Goal: Transaction & Acquisition: Purchase product/service

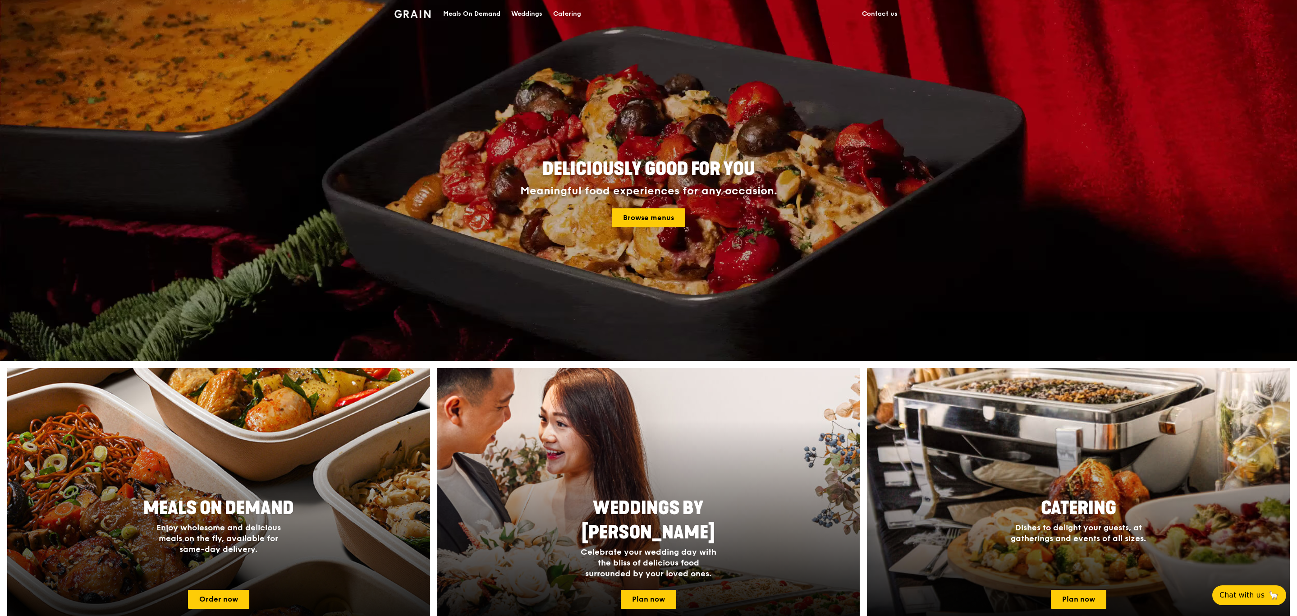
click at [289, 509] on span "Meals On Demand" at bounding box center [218, 508] width 151 height 22
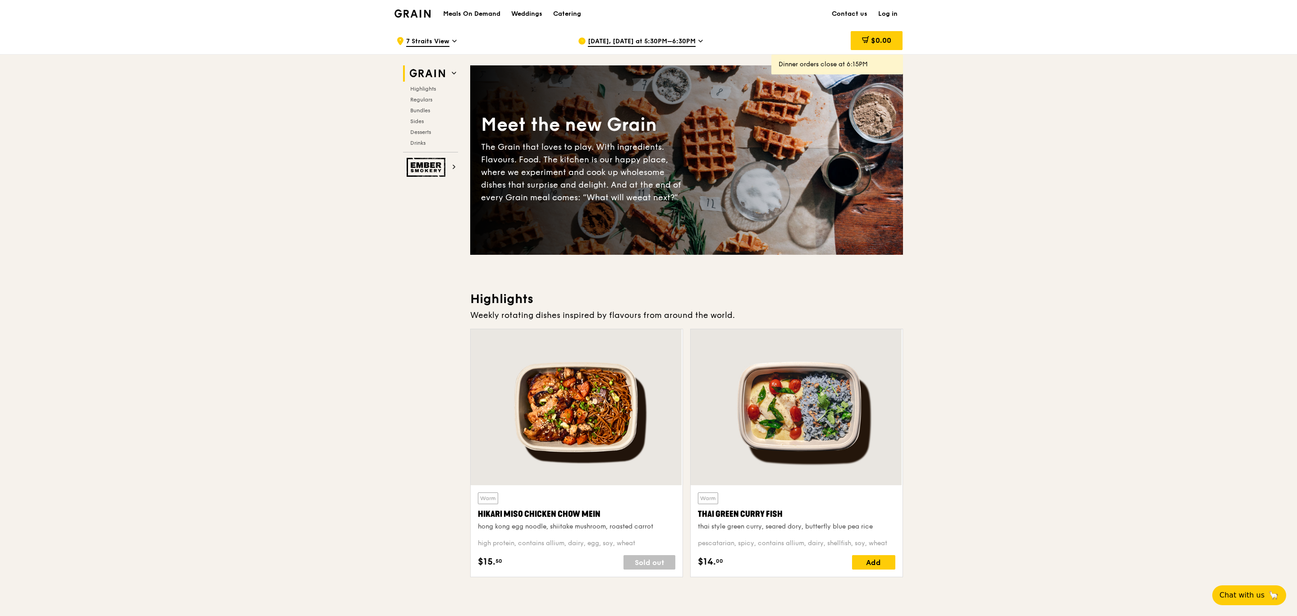
click at [679, 35] on div "[DATE], [DATE] at 5:30PM–6:30PM" at bounding box center [661, 41] width 167 height 27
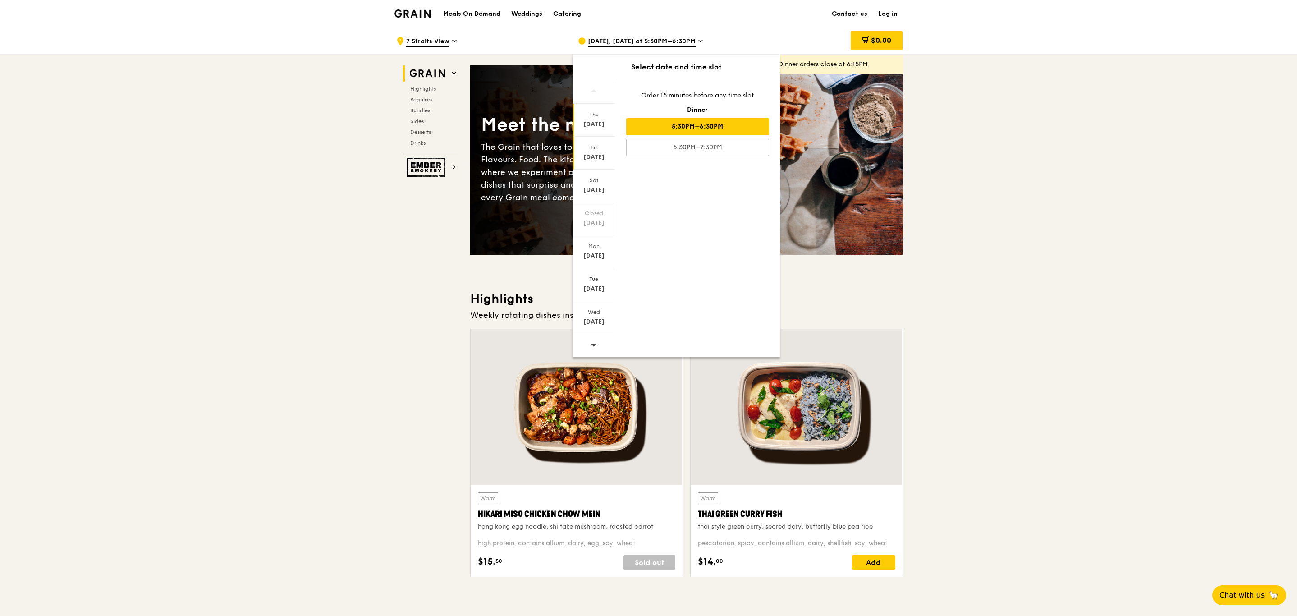
click at [592, 150] on div "Fri" at bounding box center [594, 147] width 40 height 7
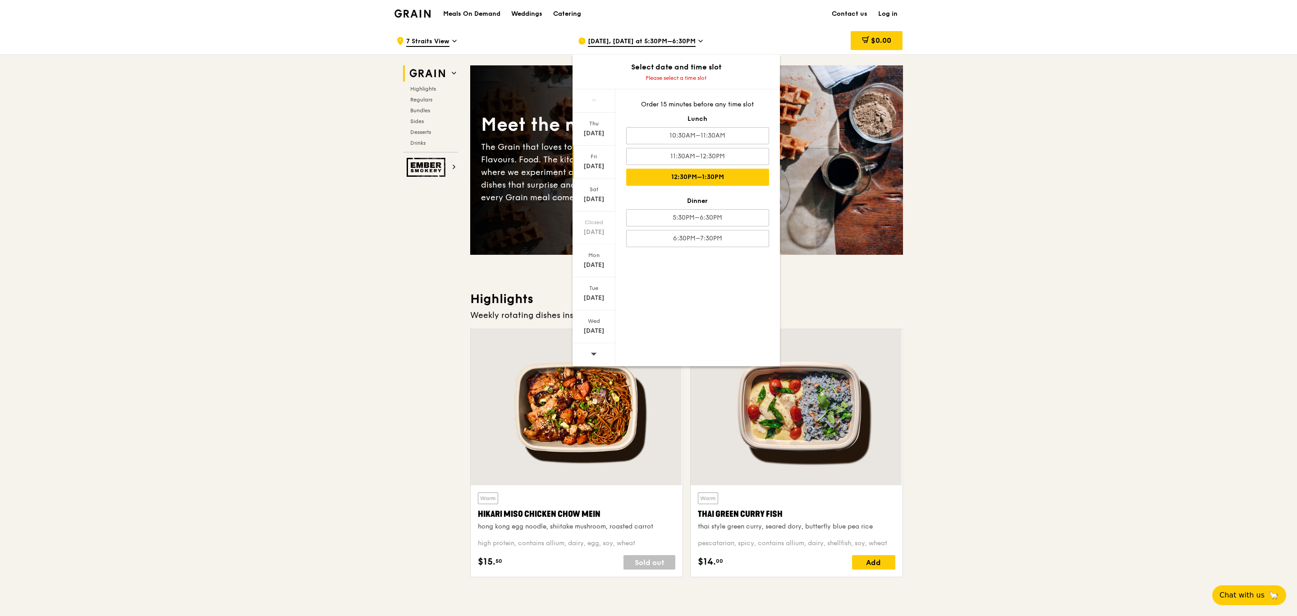
click at [720, 182] on div "12:30PM–1:30PM" at bounding box center [697, 177] width 143 height 17
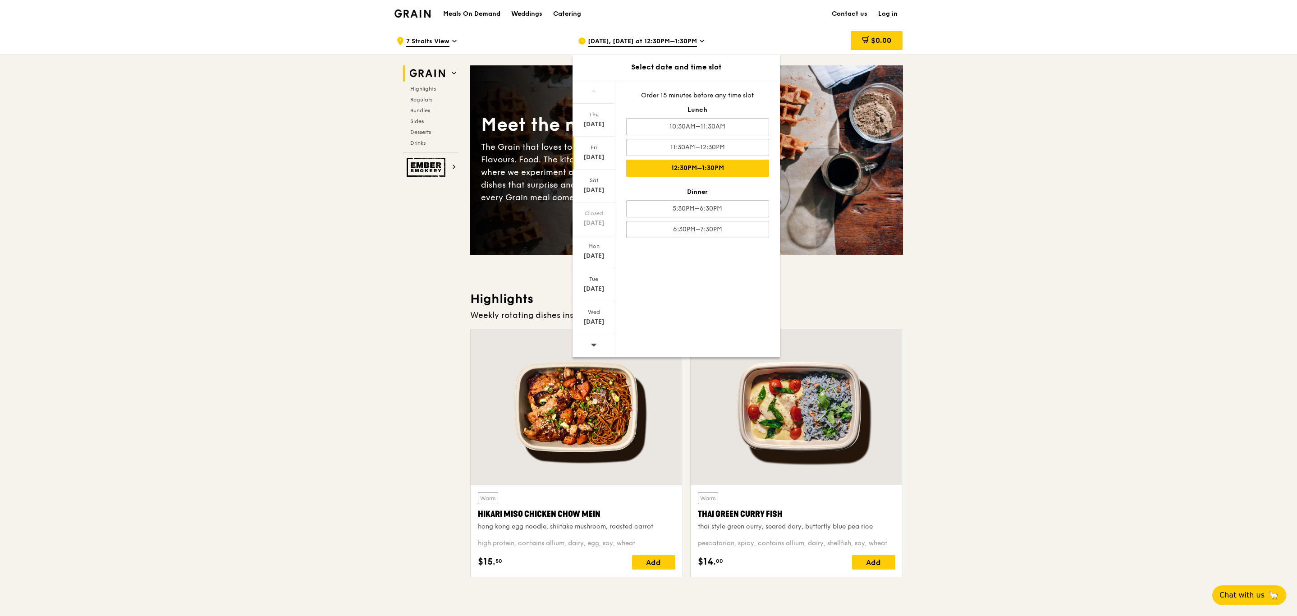
click at [729, 165] on div "12:30PM–1:30PM" at bounding box center [697, 168] width 143 height 17
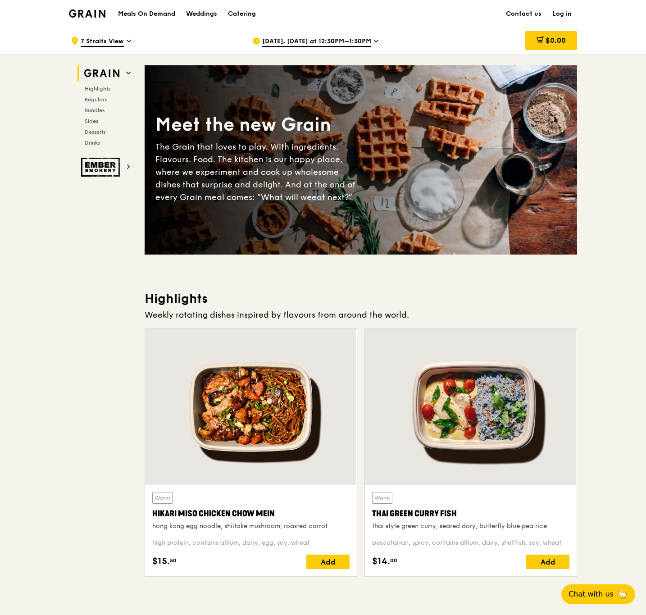
drag, startPoint x: 306, startPoint y: 387, endPoint x: 417, endPoint y: 404, distance: 112.7
click at [417, 405] on div "Warm Hikari Miso Chicken Chow Mein hong kong egg noodle, shiitake mushroom, roa…" at bounding box center [361, 457] width 440 height 256
click at [319, 561] on div "Add" at bounding box center [328, 562] width 43 height 14
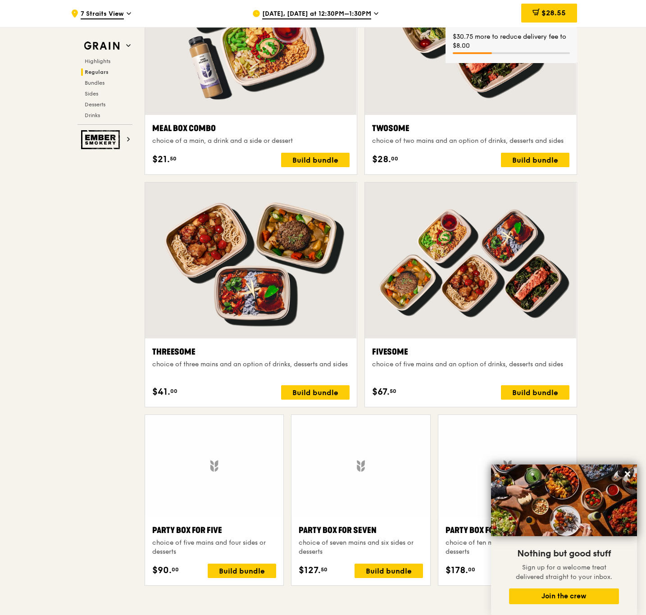
scroll to position [1488, 0]
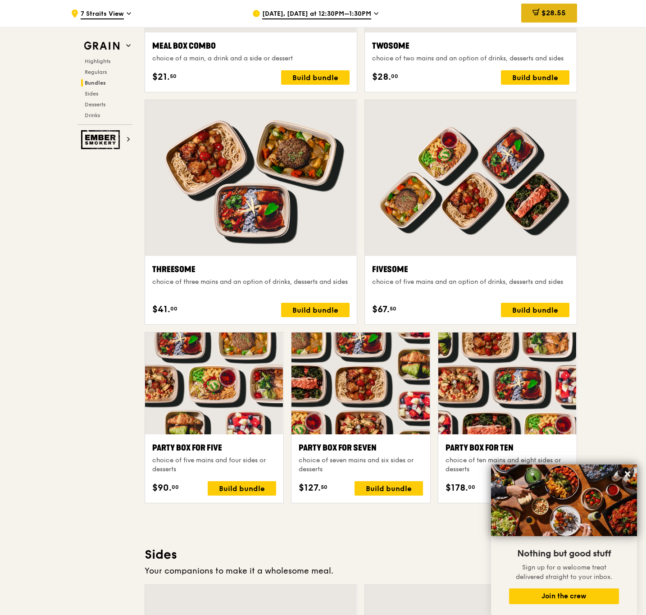
click at [557, 20] on div "$28.55" at bounding box center [550, 13] width 56 height 19
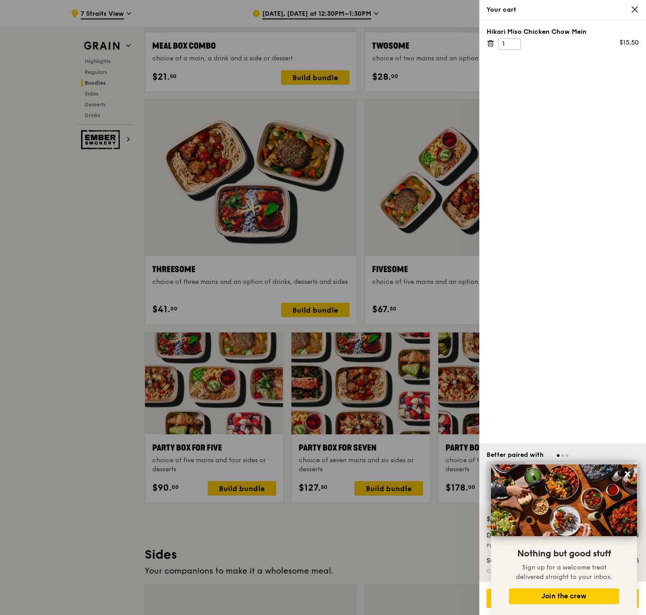
click at [492, 43] on icon at bounding box center [492, 44] width 0 height 2
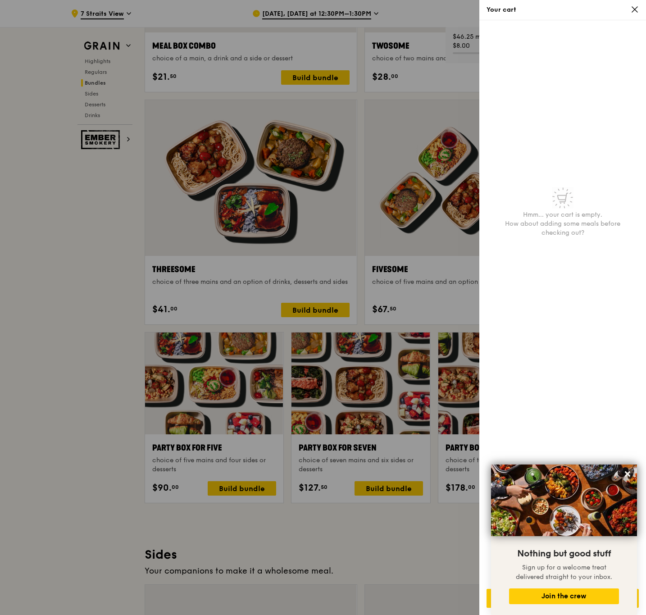
click at [632, 7] on icon at bounding box center [635, 9] width 8 height 8
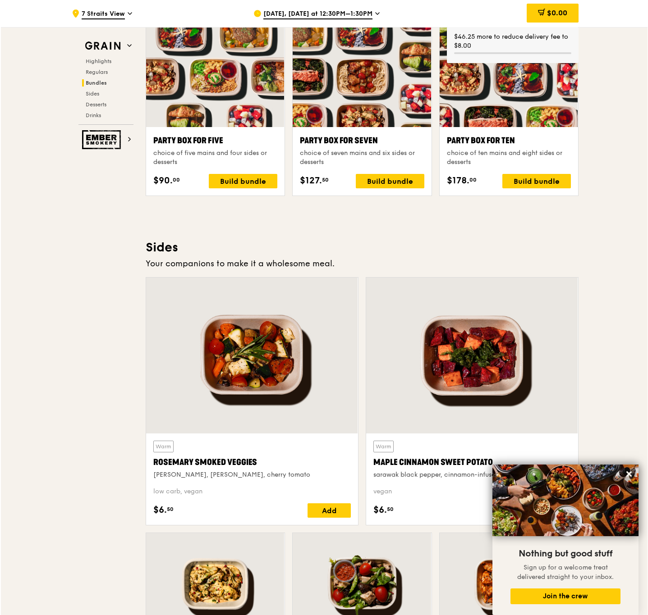
scroll to position [1690, 0]
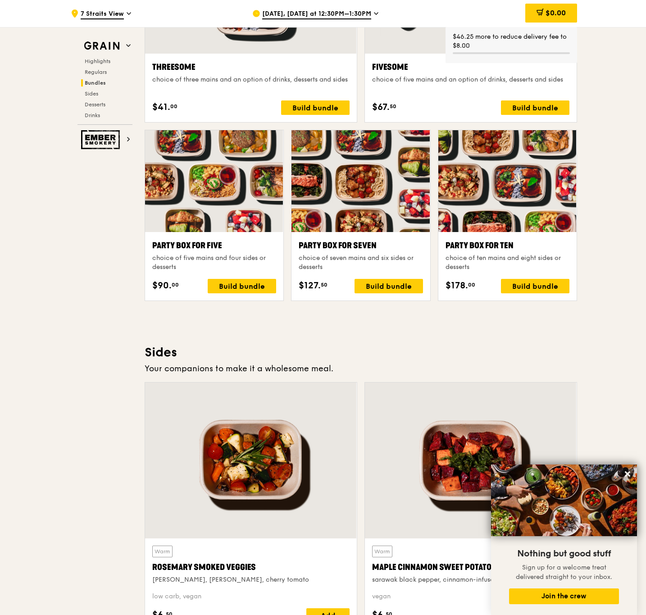
click at [510, 210] on div at bounding box center [508, 181] width 138 height 102
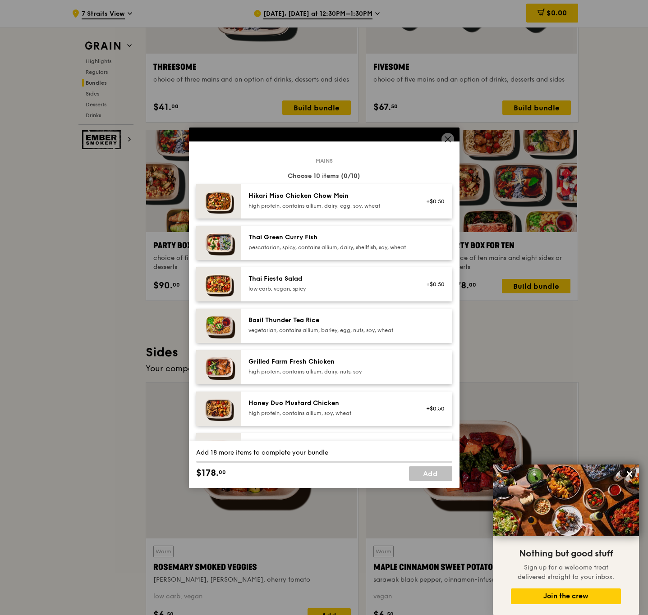
scroll to position [0, 0]
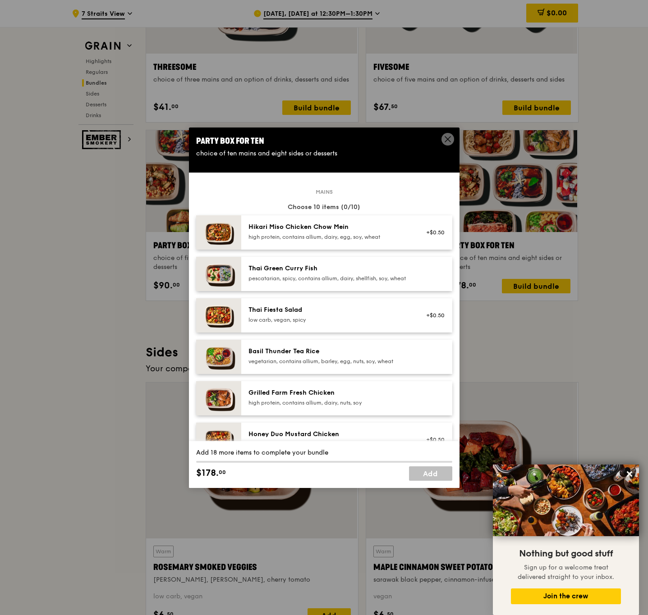
click at [311, 216] on div "Hikari Miso Chicken Chow Mein high protein, contains allium, dairy, egg, soy, w…" at bounding box center [346, 232] width 211 height 34
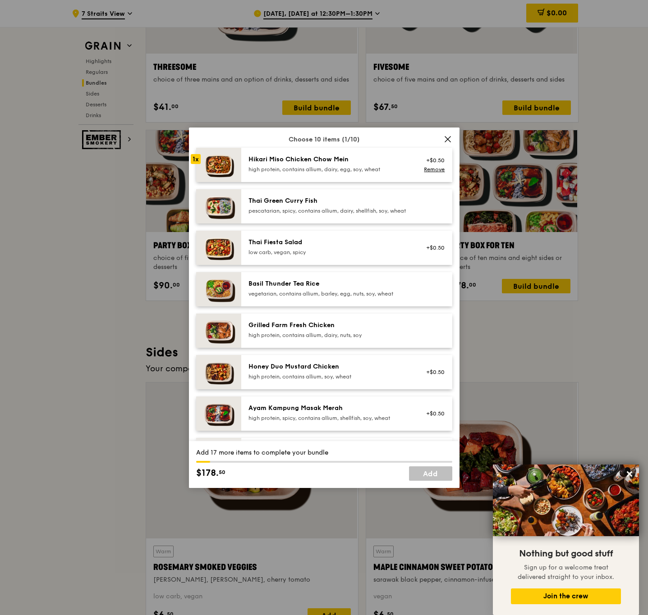
click at [225, 164] on img at bounding box center [218, 165] width 45 height 34
click at [197, 159] on div "2x" at bounding box center [196, 159] width 10 height 10
click at [449, 137] on icon at bounding box center [447, 139] width 5 height 5
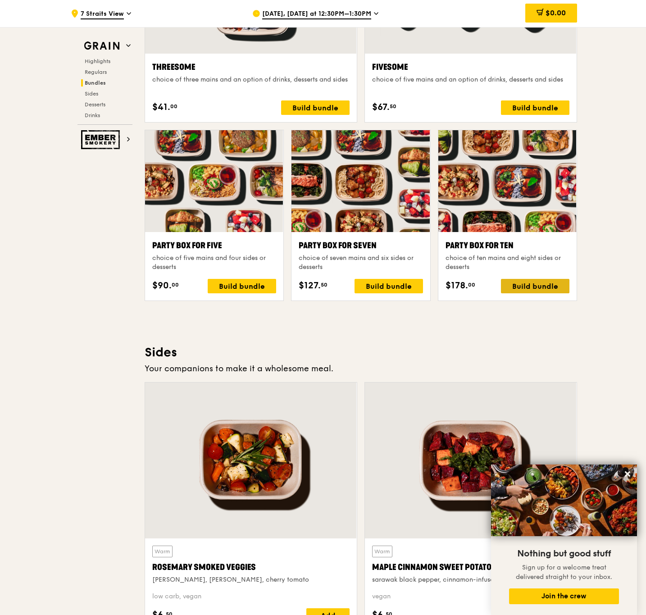
click at [517, 283] on div "Build bundle" at bounding box center [535, 286] width 69 height 14
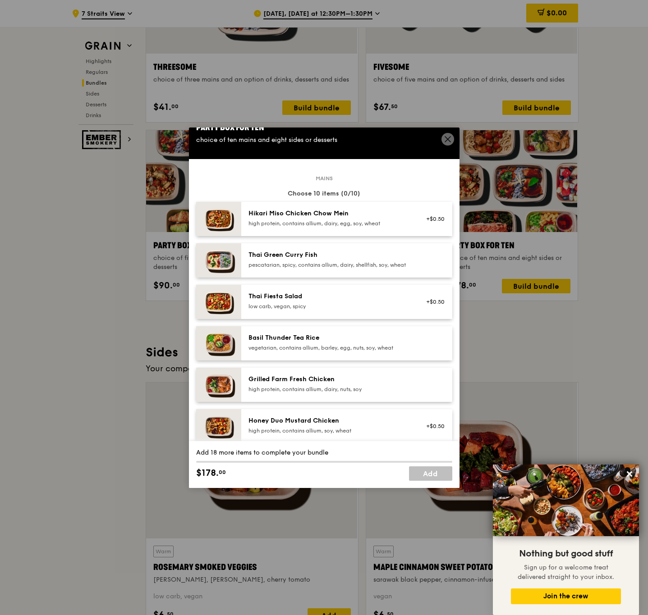
scroll to position [0, 0]
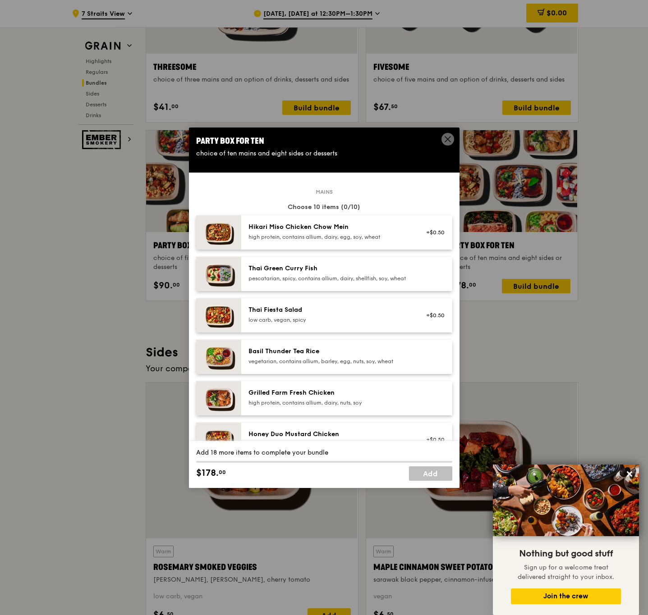
click at [336, 234] on div "high protein, contains allium, dairy, egg, soy, wheat" at bounding box center [329, 237] width 162 height 7
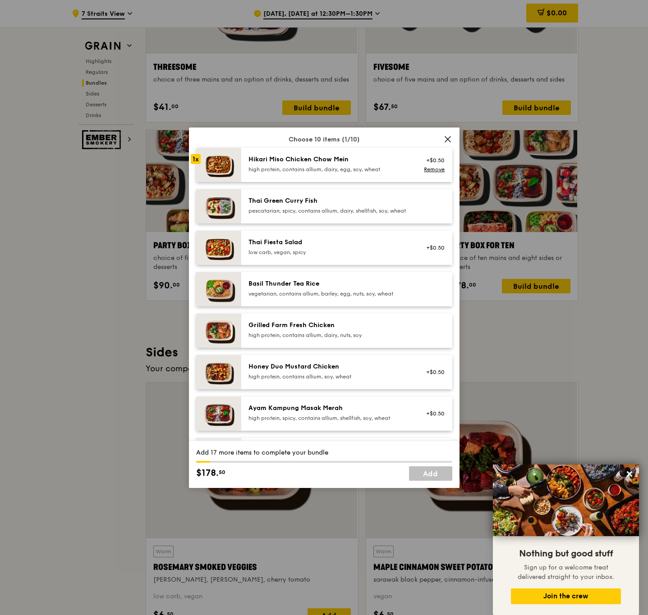
scroll to position [135, 0]
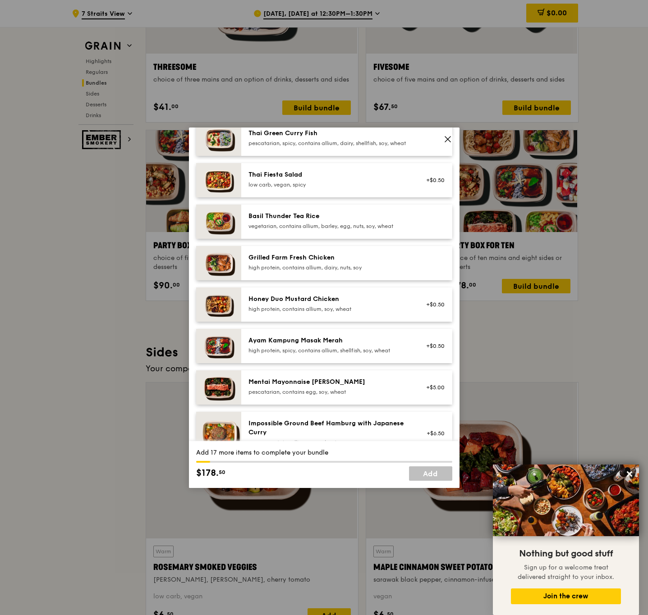
click at [317, 345] on div "Ayam Kampung Masak Merah" at bounding box center [329, 340] width 162 height 9
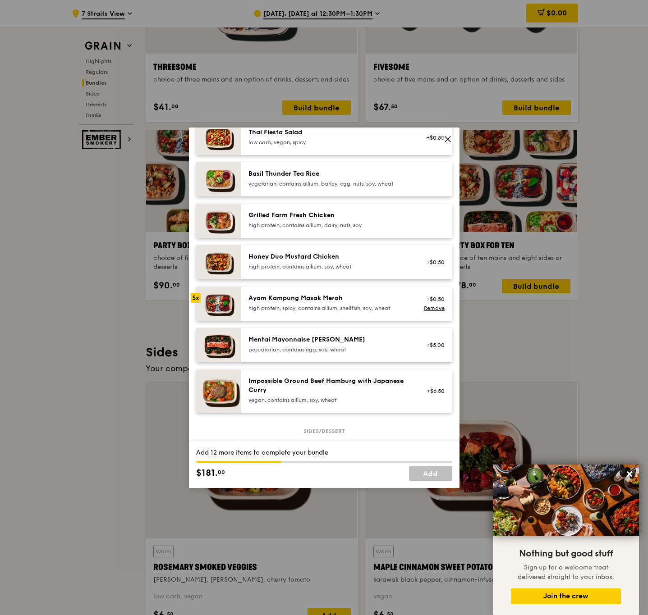
scroll to position [203, 0]
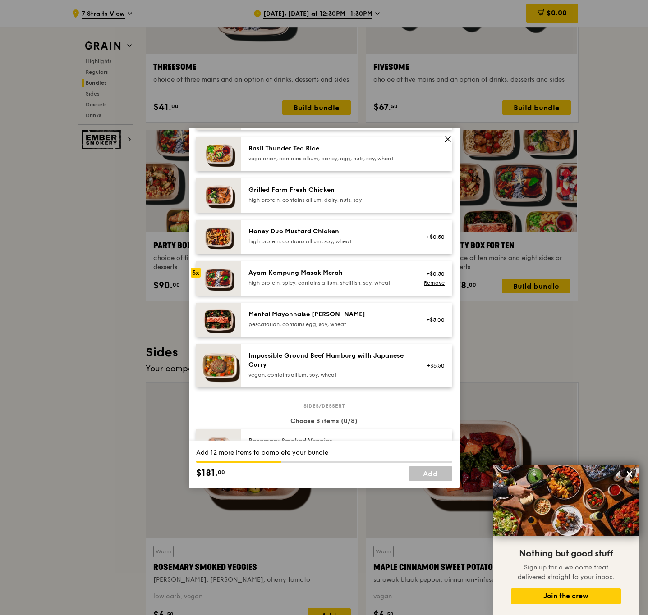
click at [326, 319] on div "Mentai Mayonnaise [PERSON_NAME]" at bounding box center [329, 314] width 162 height 9
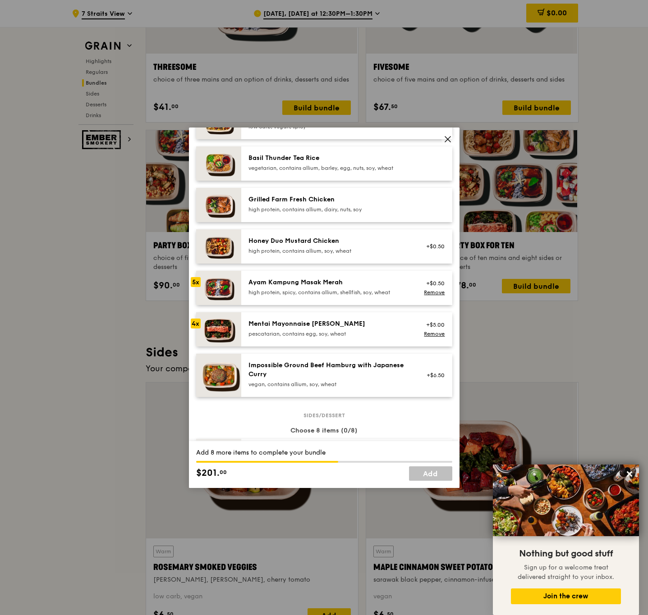
scroll to position [68, 0]
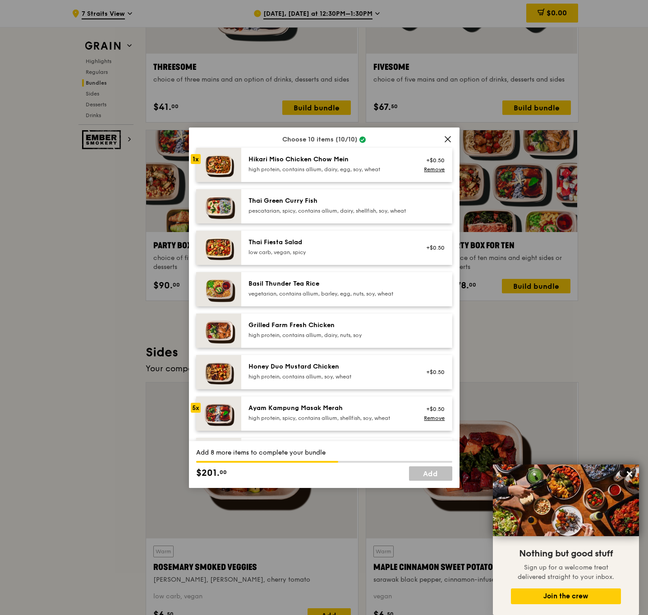
click at [194, 154] on div "1x" at bounding box center [196, 159] width 10 height 10
click at [426, 167] on link "Remove" at bounding box center [434, 169] width 21 height 6
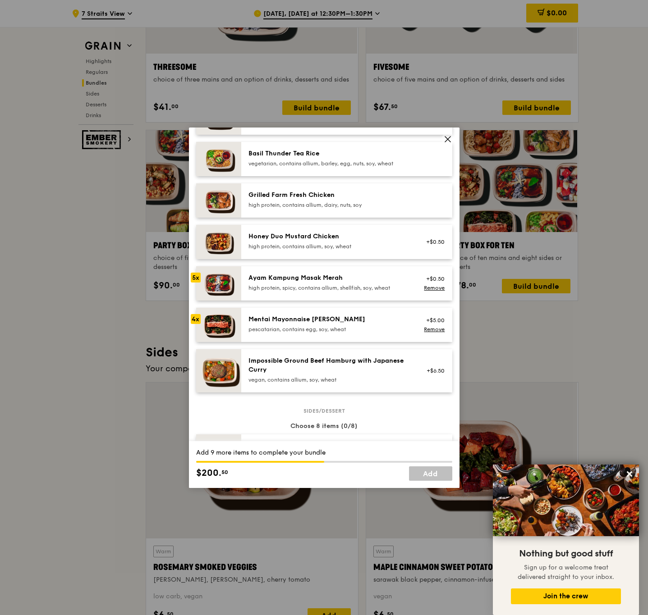
scroll to position [203, 0]
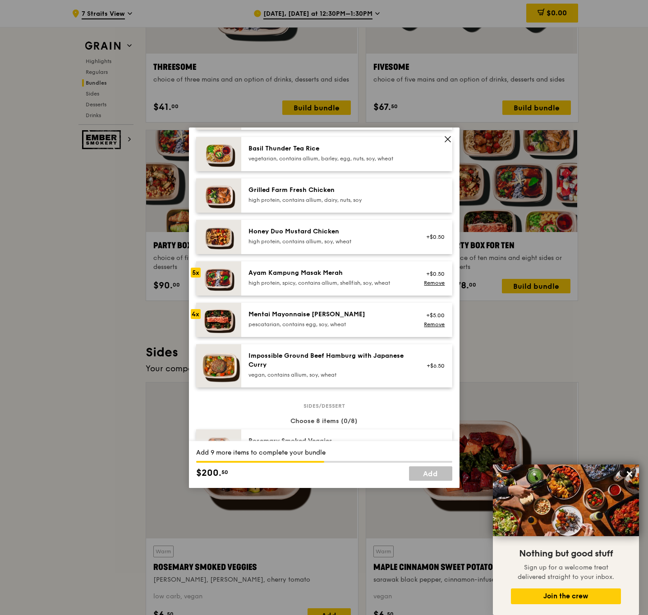
click at [330, 319] on div "Mentai Mayonnaise [PERSON_NAME]" at bounding box center [329, 314] width 162 height 9
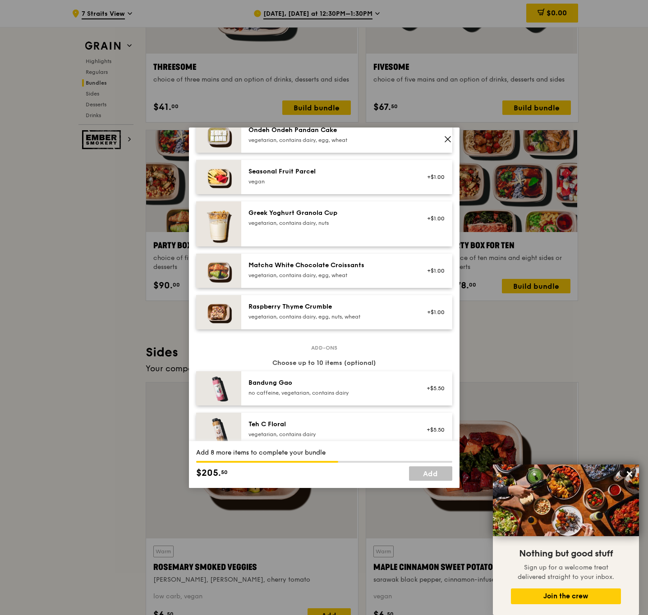
scroll to position [744, 0]
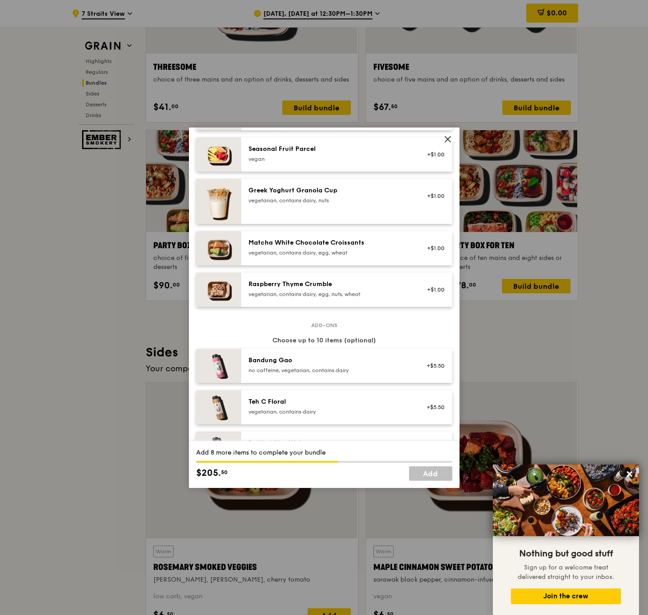
click at [356, 258] on div "Matcha White Chocolate Croissants vegetarian, contains dairy, egg, wheat" at bounding box center [329, 248] width 173 height 20
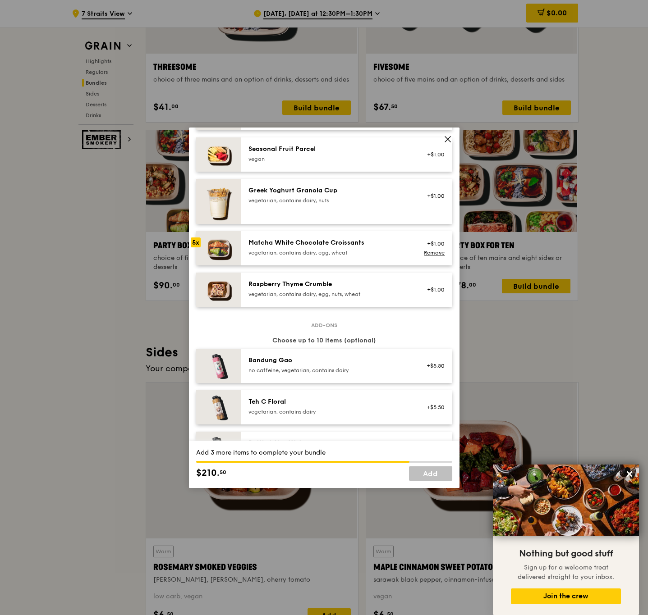
click at [356, 258] on div "Matcha White Chocolate Croissants vegetarian, contains dairy, egg, wheat" at bounding box center [329, 248] width 173 height 20
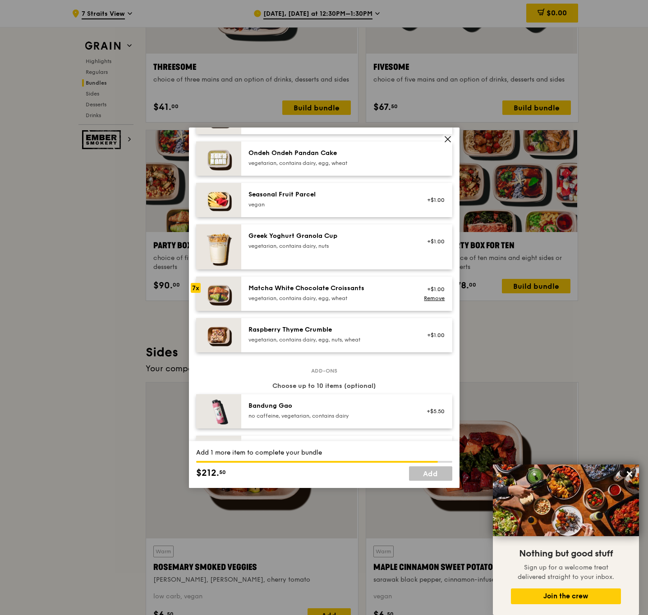
scroll to position [676, 0]
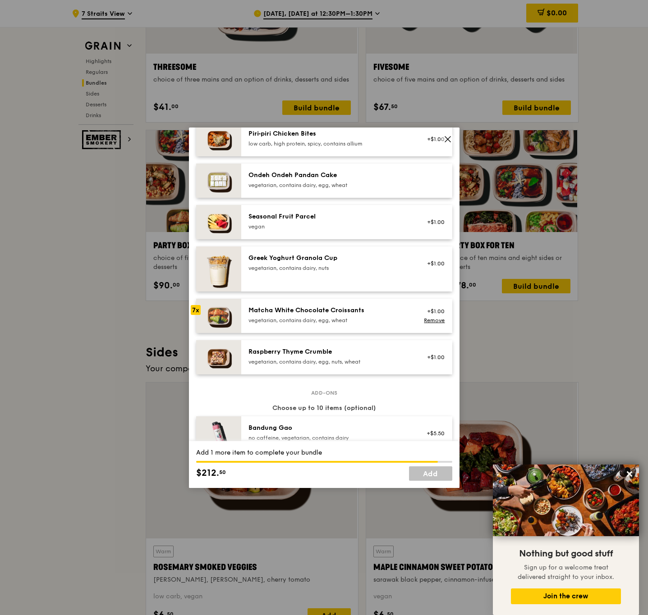
click at [362, 230] on div "vegan" at bounding box center [329, 226] width 162 height 7
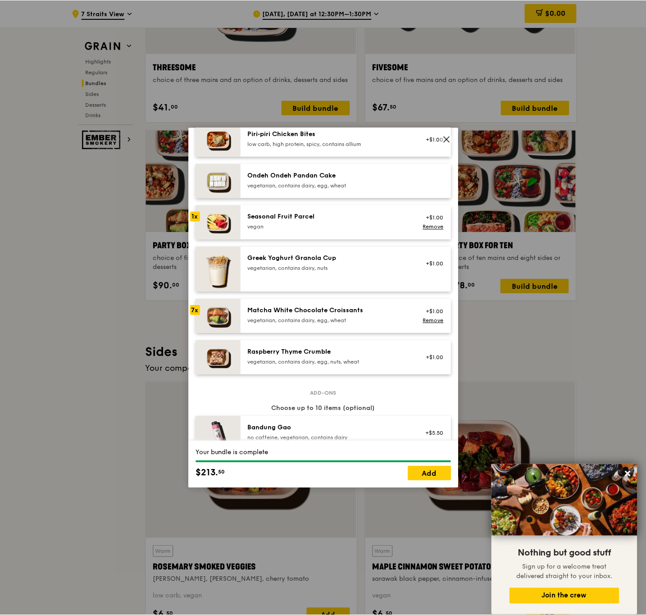
scroll to position [609, 0]
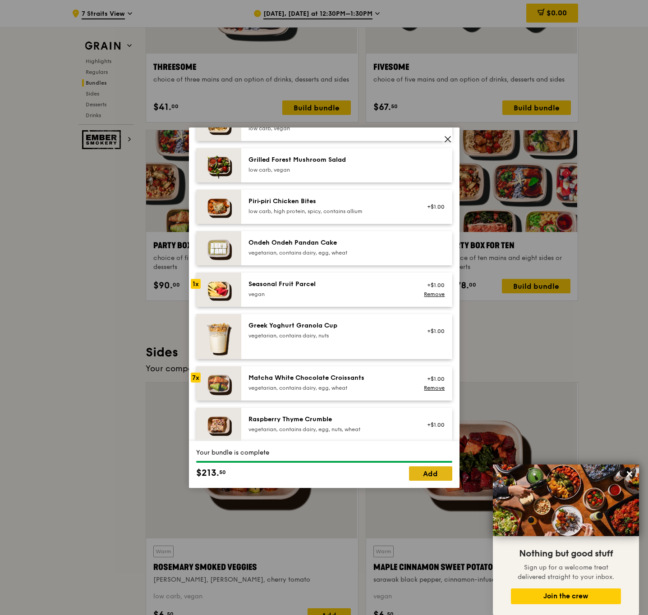
click at [426, 472] on link "Add" at bounding box center [430, 474] width 43 height 14
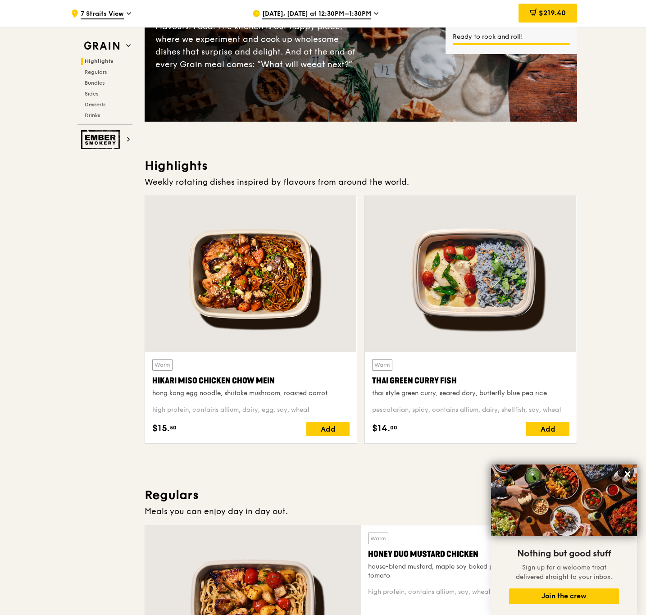
scroll to position [135, 0]
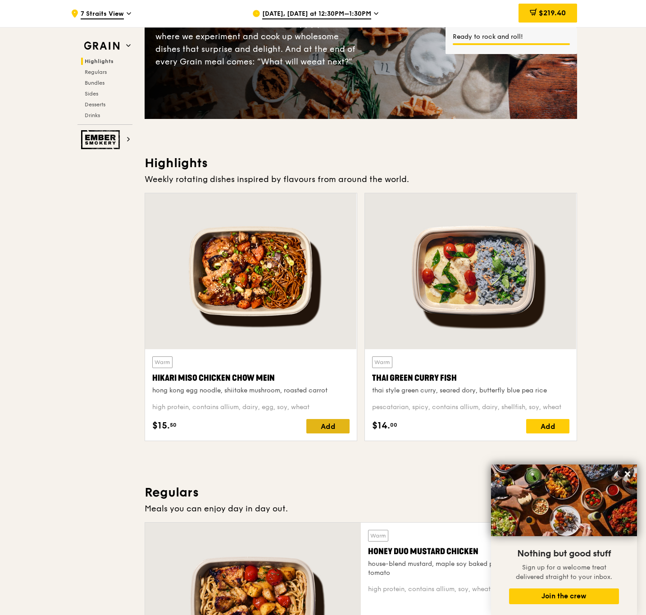
click at [344, 430] on div "Add" at bounding box center [328, 426] width 43 height 14
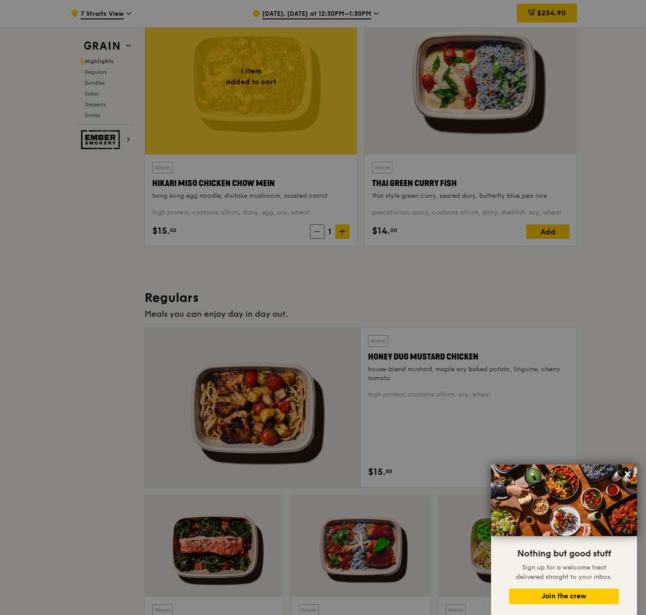
scroll to position [406, 0]
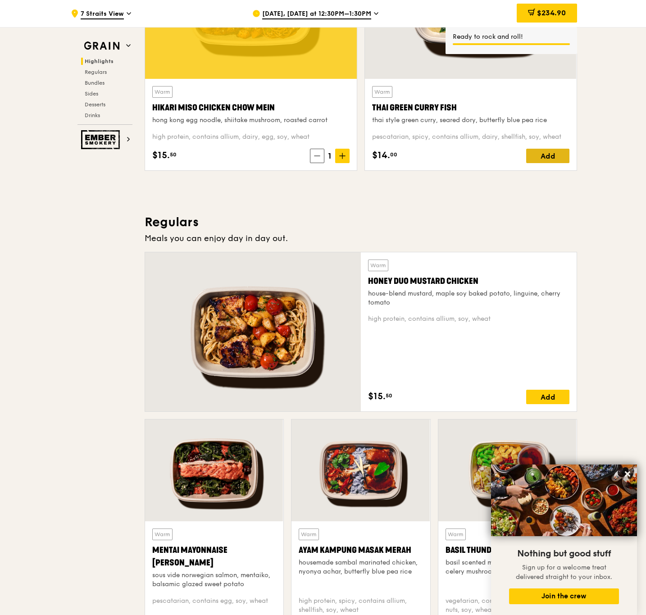
click at [555, 156] on div "Add" at bounding box center [548, 156] width 43 height 14
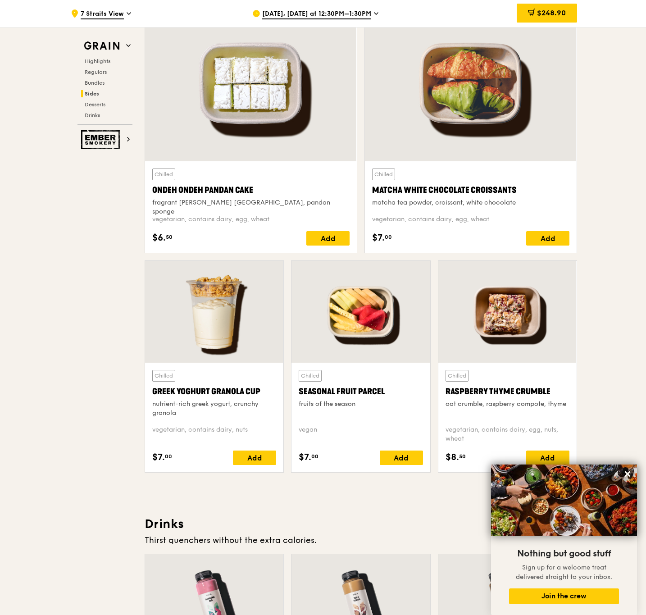
scroll to position [2824, 0]
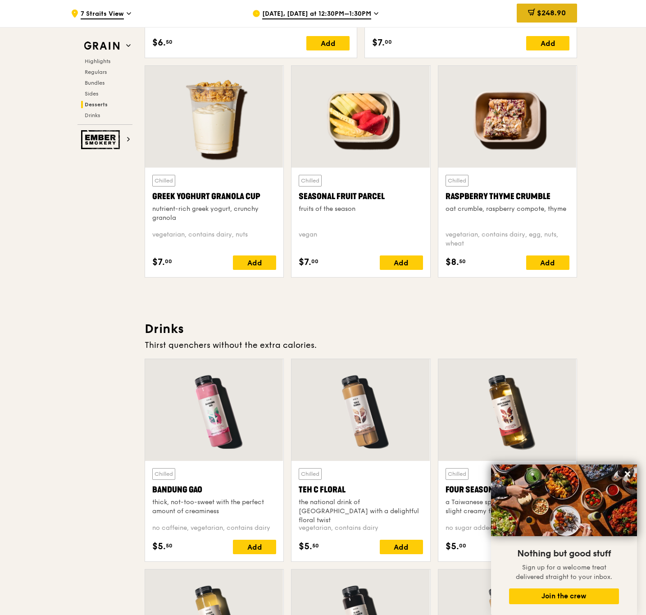
click at [543, 10] on span "$248.90" at bounding box center [551, 13] width 29 height 9
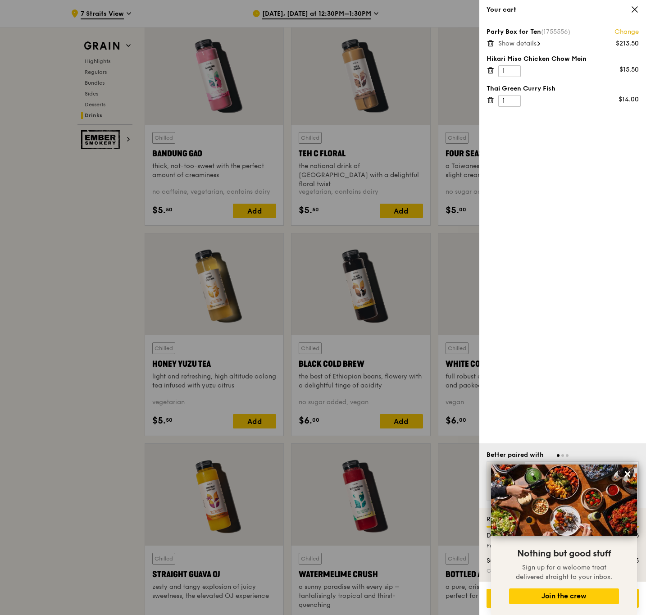
scroll to position [3163, 0]
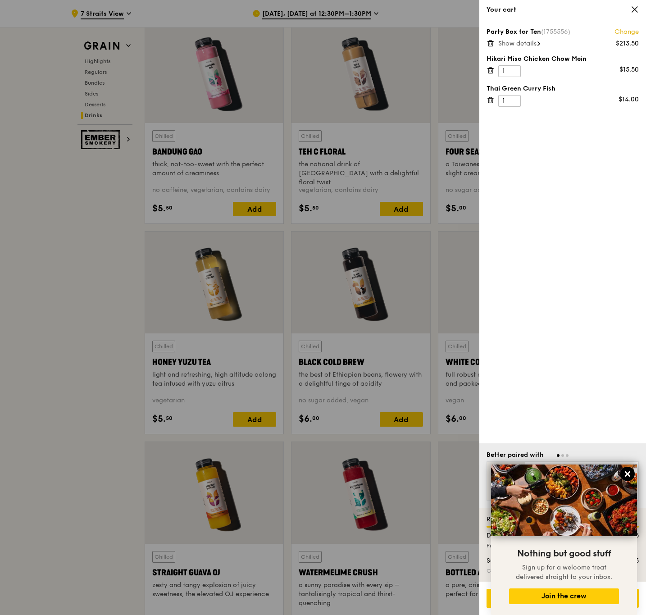
click at [625, 475] on icon at bounding box center [628, 474] width 8 height 8
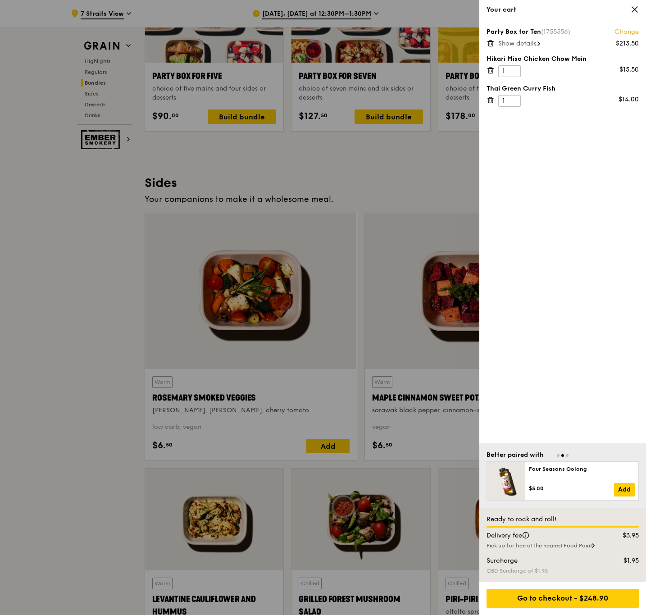
scroll to position [1810, 0]
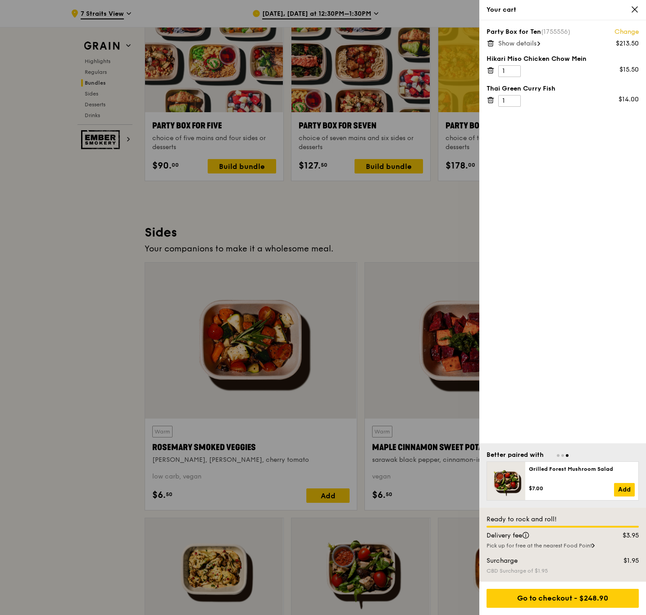
click at [531, 42] on span "Show details" at bounding box center [518, 44] width 38 height 8
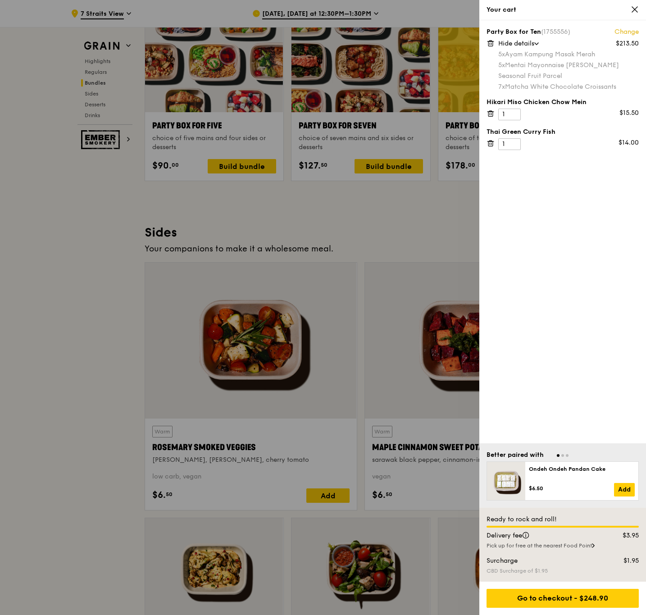
click at [634, 13] on icon at bounding box center [635, 9] width 8 height 8
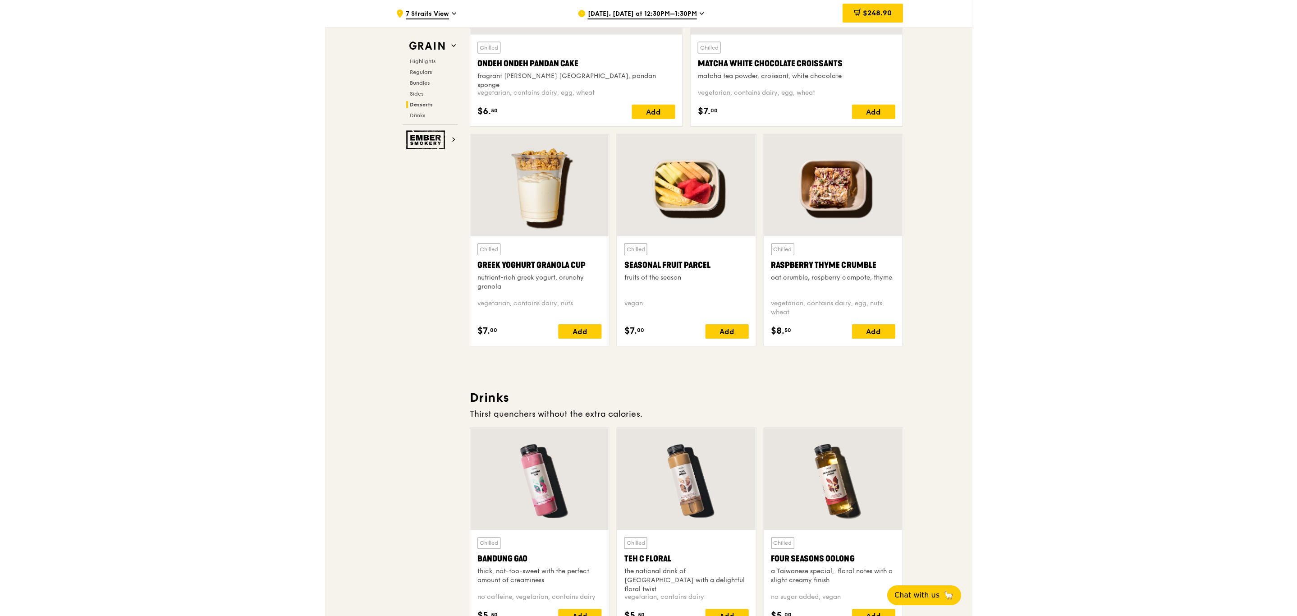
scroll to position [2757, 0]
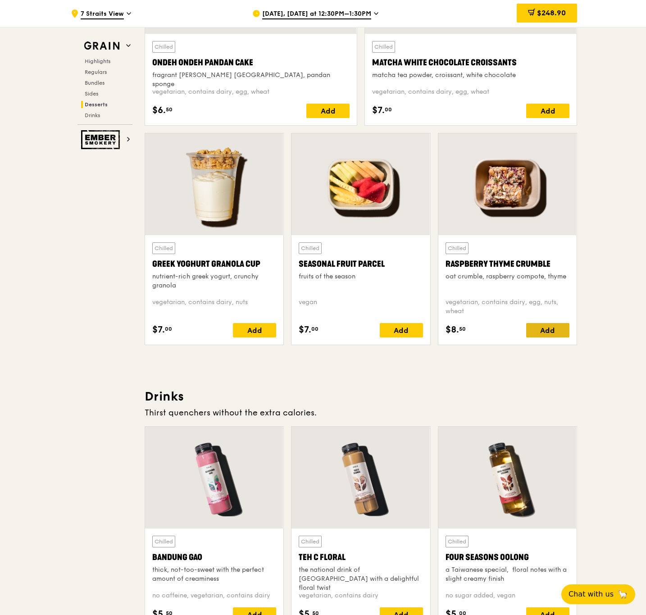
click at [535, 334] on div "Add" at bounding box center [548, 330] width 43 height 14
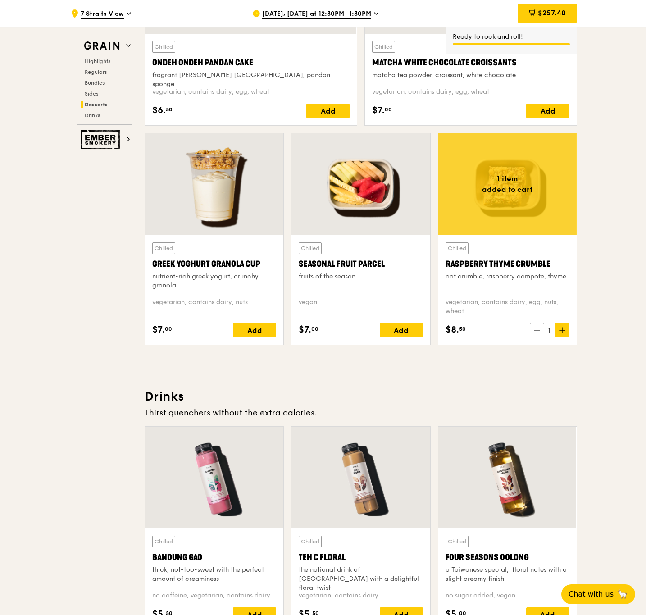
click at [563, 333] on icon at bounding box center [563, 330] width 0 height 5
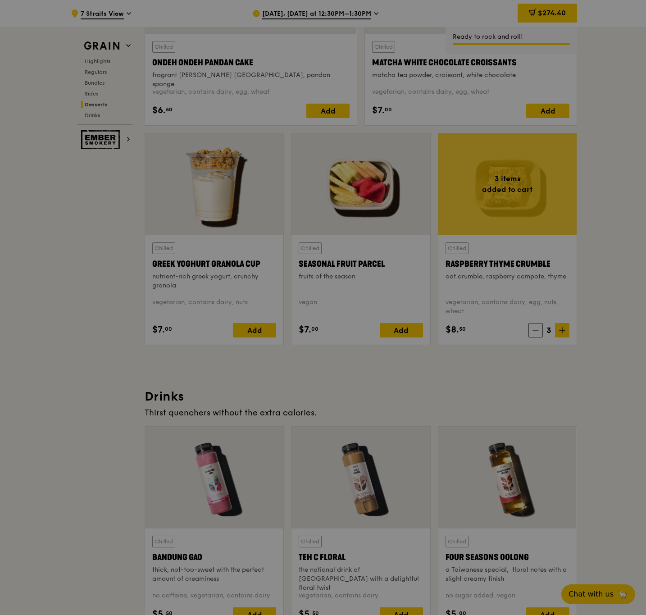
type input "3"
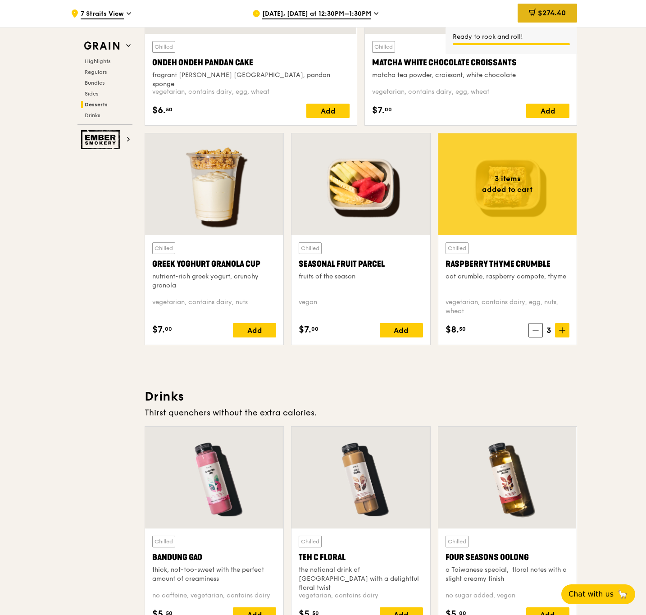
click at [550, 15] on span "$274.40" at bounding box center [552, 13] width 28 height 9
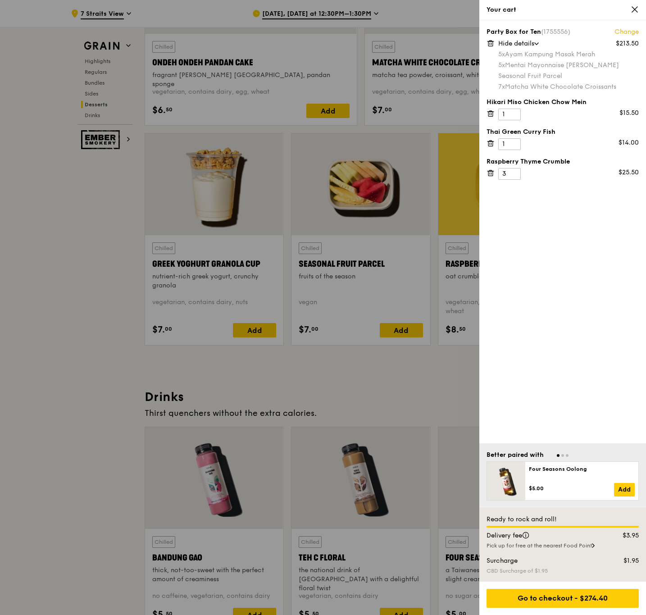
click at [538, 42] on icon at bounding box center [537, 43] width 5 height 3
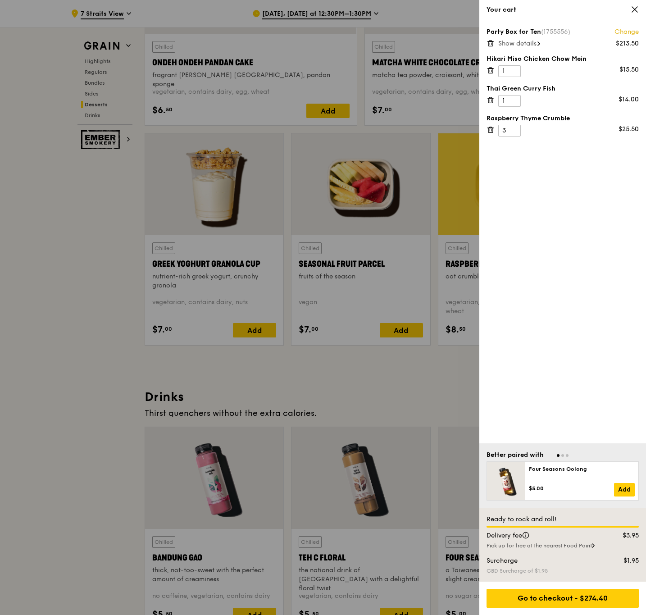
click at [537, 42] on span "Show details" at bounding box center [518, 44] width 38 height 8
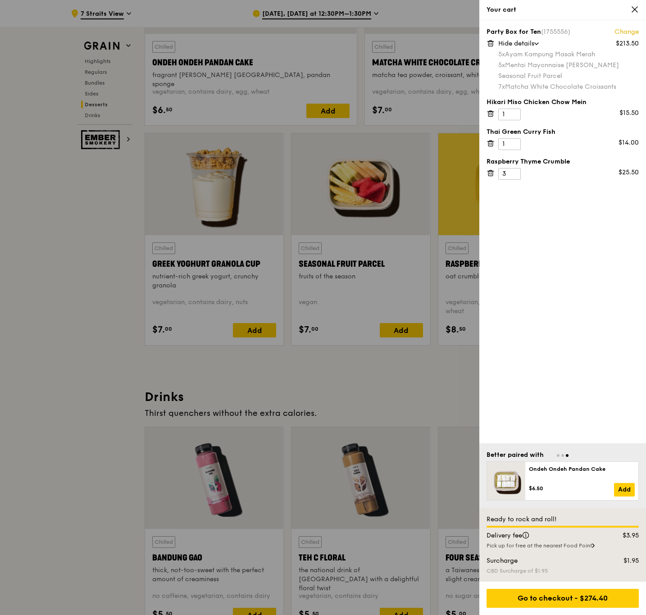
drag, startPoint x: 633, startPoint y: 6, endPoint x: 632, endPoint y: 18, distance: 12.3
click at [633, 6] on icon at bounding box center [635, 9] width 8 height 8
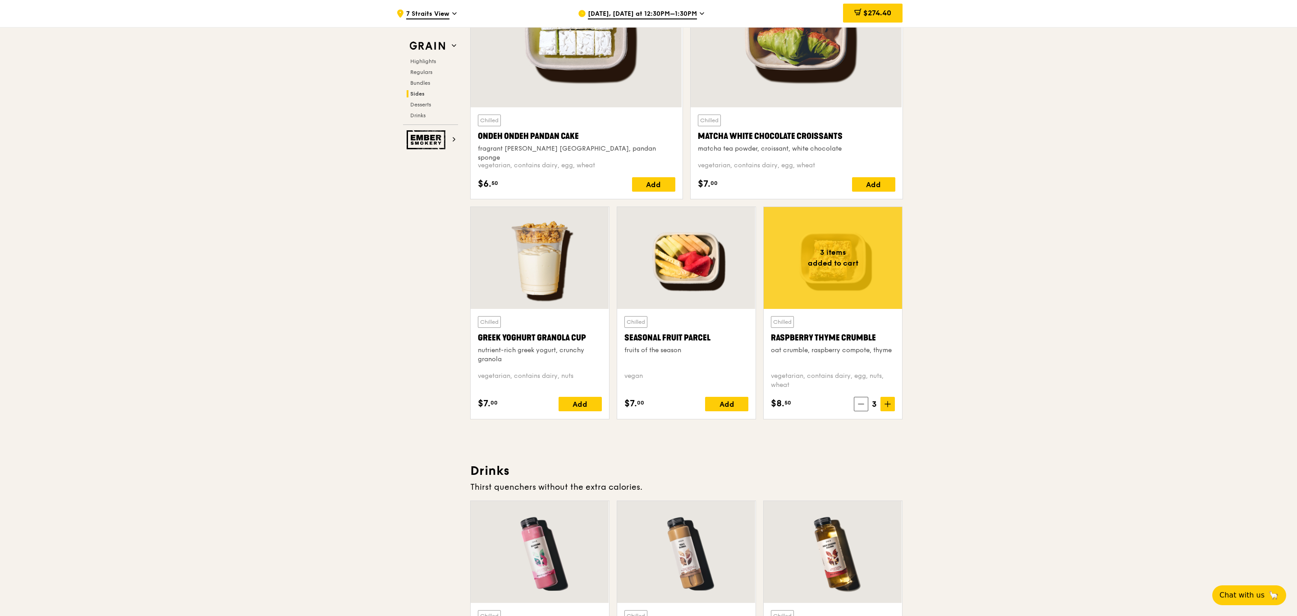
scroll to position [2434, 0]
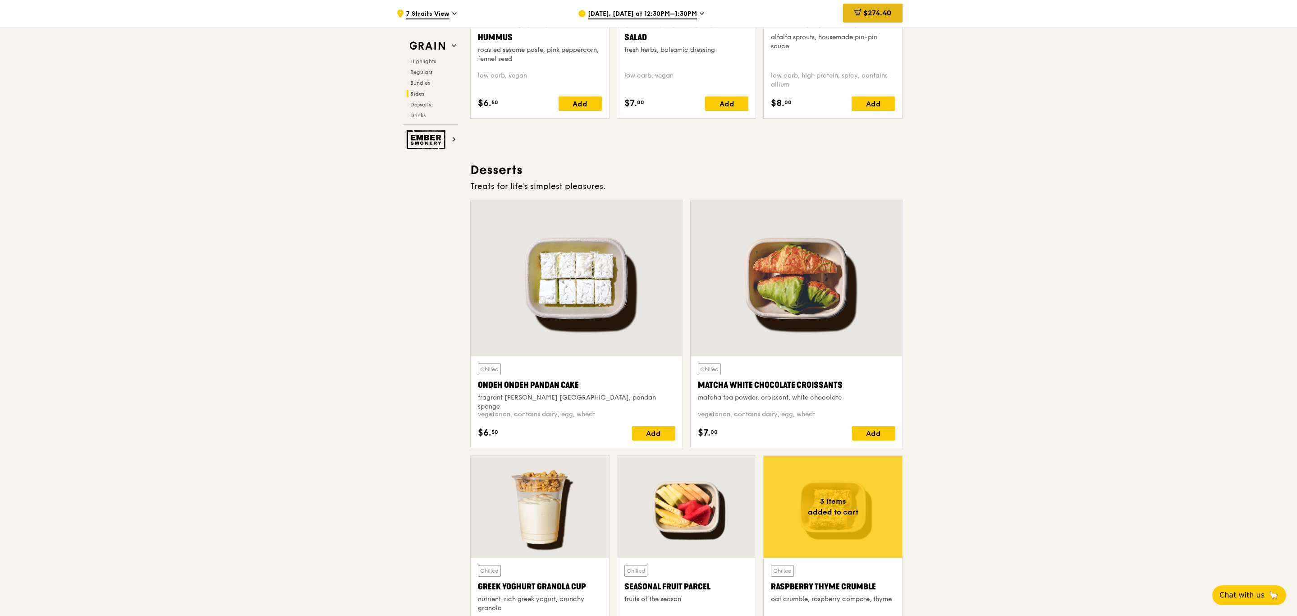
click at [863, 12] on span "$274.40" at bounding box center [877, 13] width 28 height 9
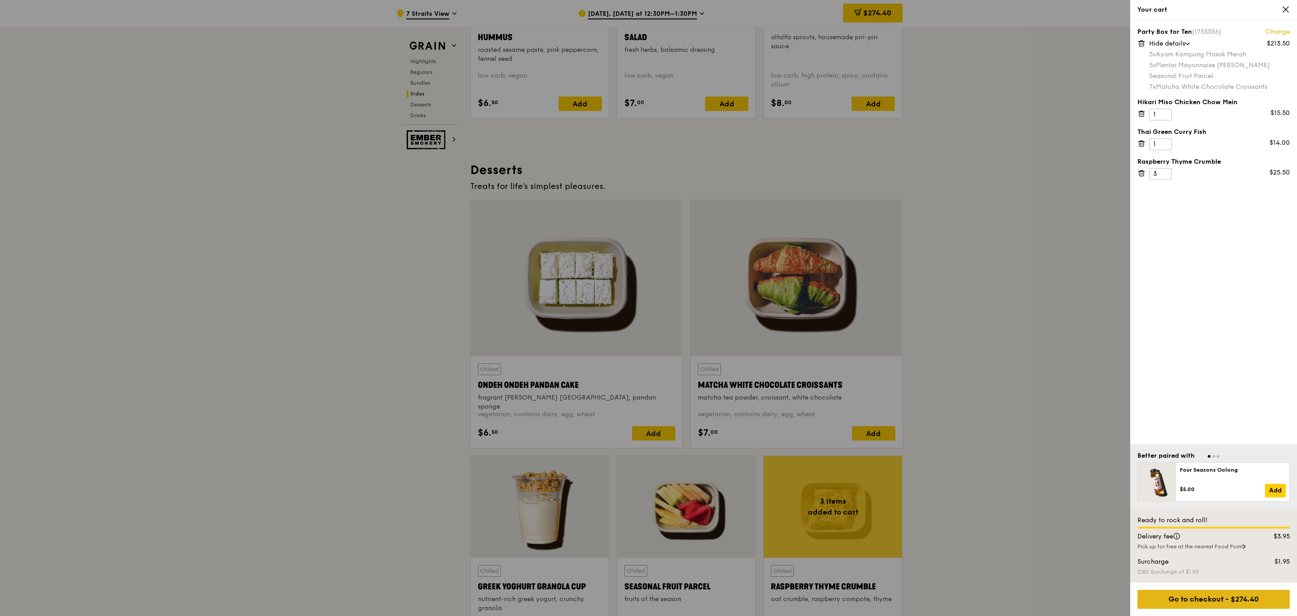
click at [1213, 595] on div "Go to checkout - $274.40" at bounding box center [1213, 599] width 152 height 19
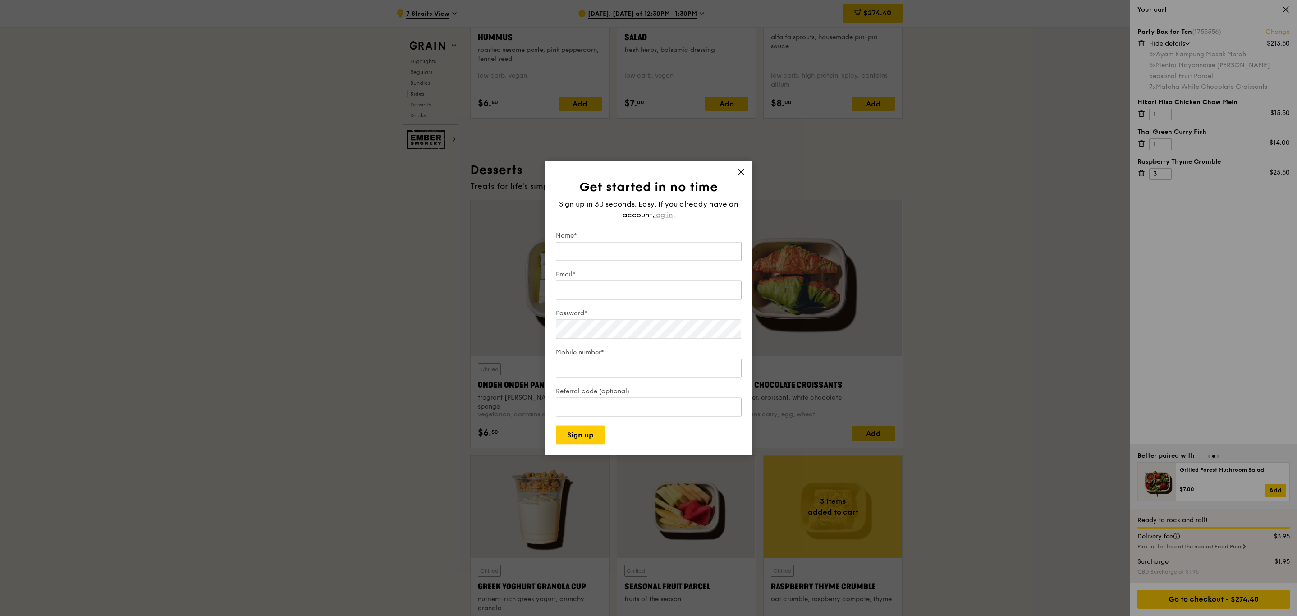
click at [666, 207] on div "Sign up in 30 seconds. Easy. If you already have an account, log in ." at bounding box center [649, 210] width 186 height 22
click at [665, 214] on span "log in" at bounding box center [663, 215] width 19 height 11
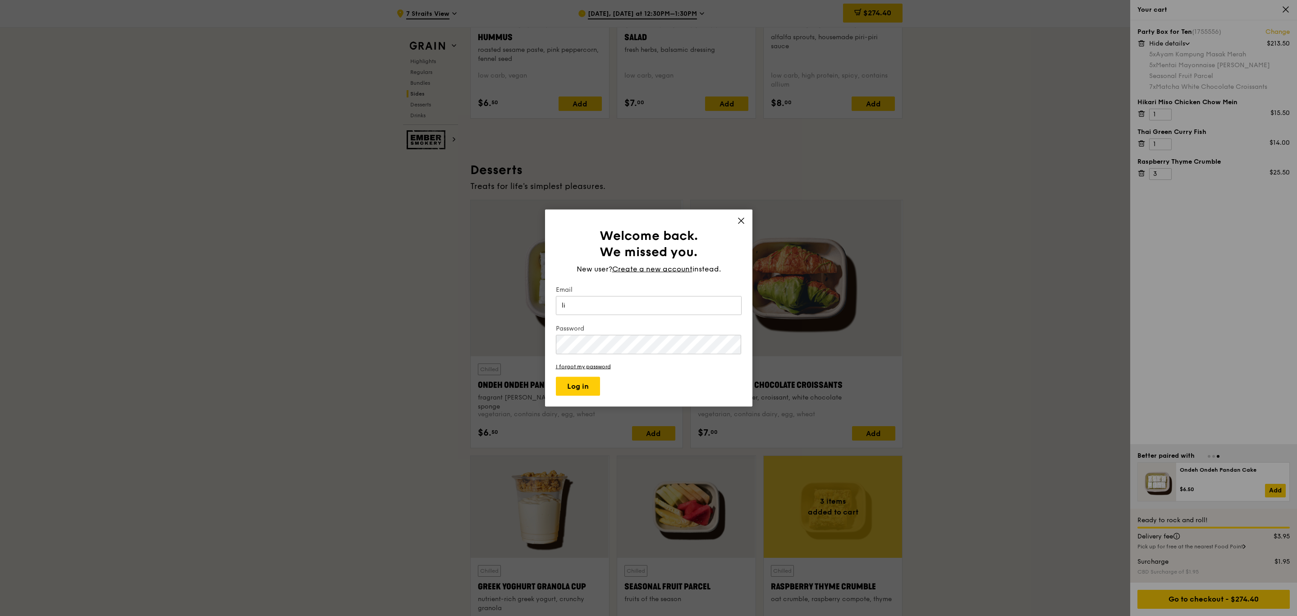
type input "l"
click at [556, 376] on button "Log in" at bounding box center [578, 385] width 44 height 19
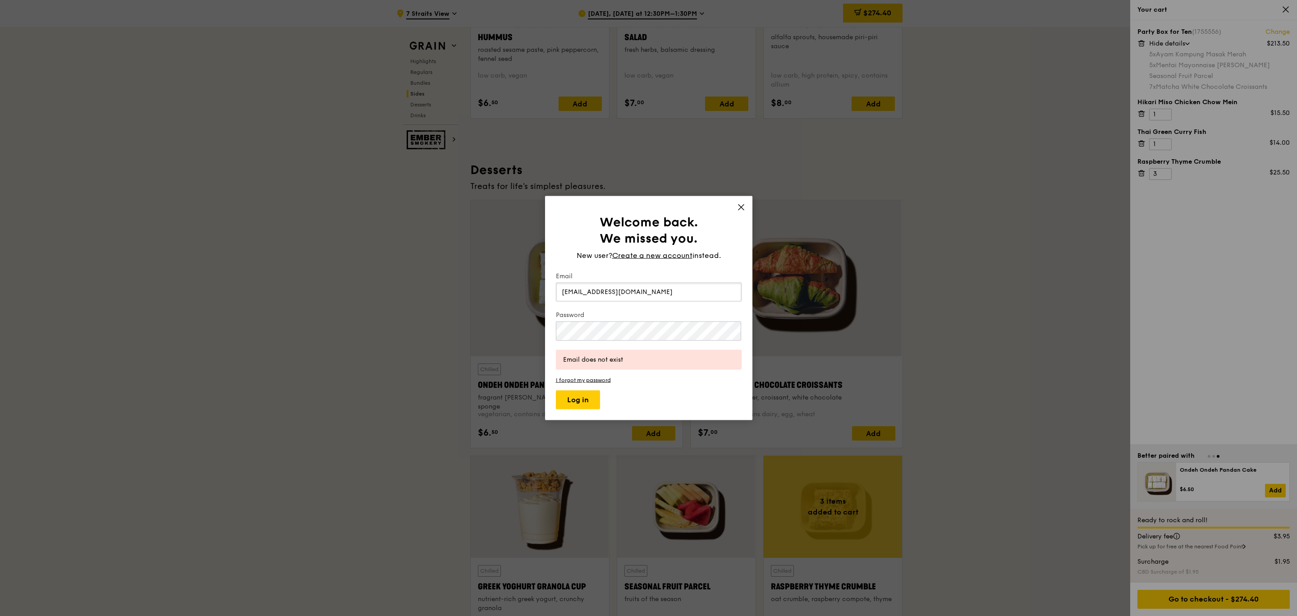
drag, startPoint x: 602, startPoint y: 291, endPoint x: 552, endPoint y: 287, distance: 50.7
click at [552, 287] on div "Welcome back. We missed you. New user? Create a new account instead. Email clin…" at bounding box center [648, 308] width 207 height 224
type input "[EMAIL_ADDRESS][PERSON_NAME][DOMAIN_NAME]"
click at [529, 333] on div "Welcome back. We missed you. New user? Create a new account instead. Email ling…" at bounding box center [648, 308] width 1297 height 616
click at [556, 390] on button "Log in" at bounding box center [578, 399] width 44 height 19
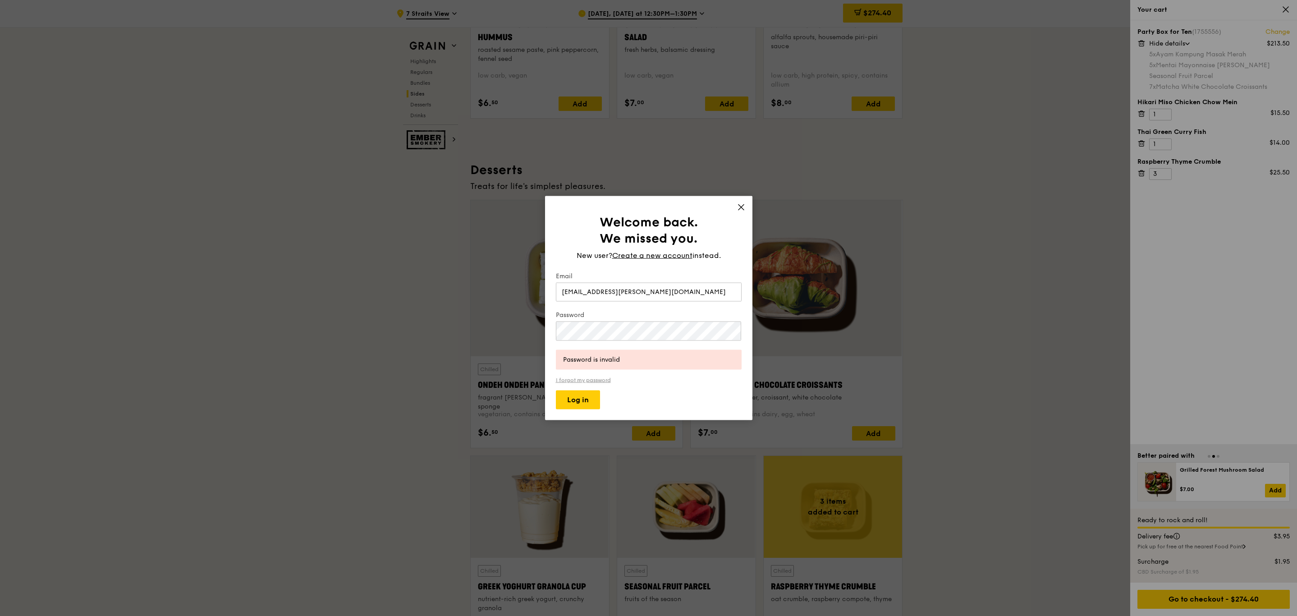
click at [598, 379] on link "I forgot my password" at bounding box center [649, 379] width 186 height 6
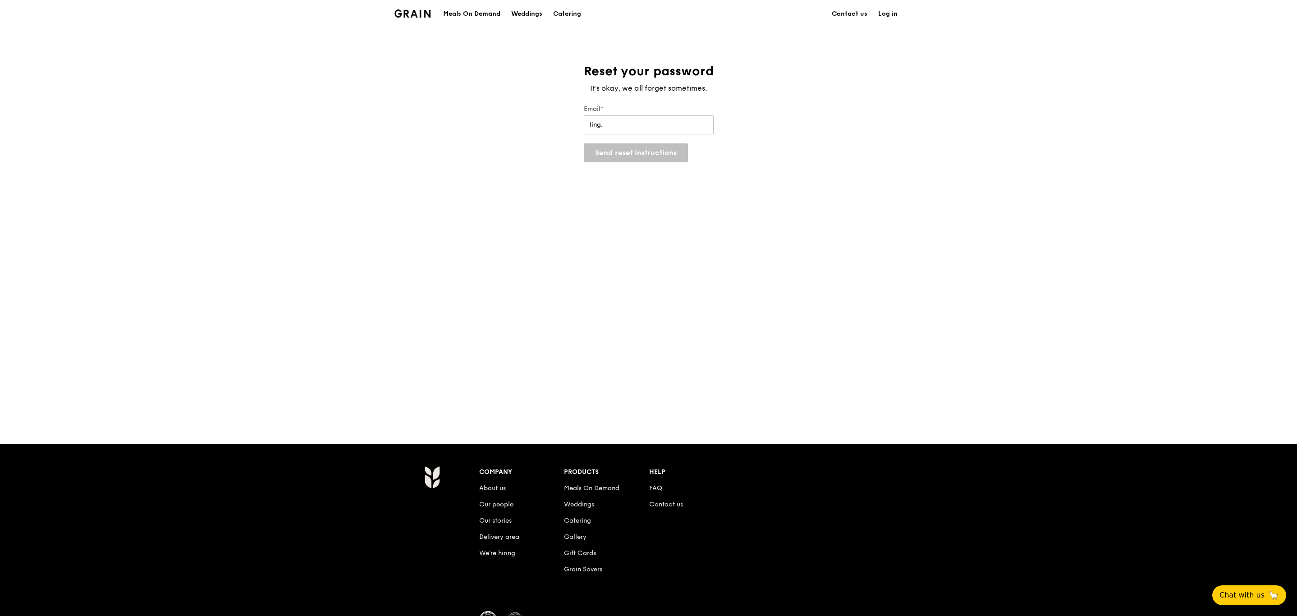
type input "[EMAIL_ADDRESS][PERSON_NAME][DOMAIN_NAME]"
click at [621, 160] on button "Send reset instructions" at bounding box center [636, 152] width 104 height 19
click at [660, 191] on button "Send reset instructions" at bounding box center [636, 188] width 104 height 19
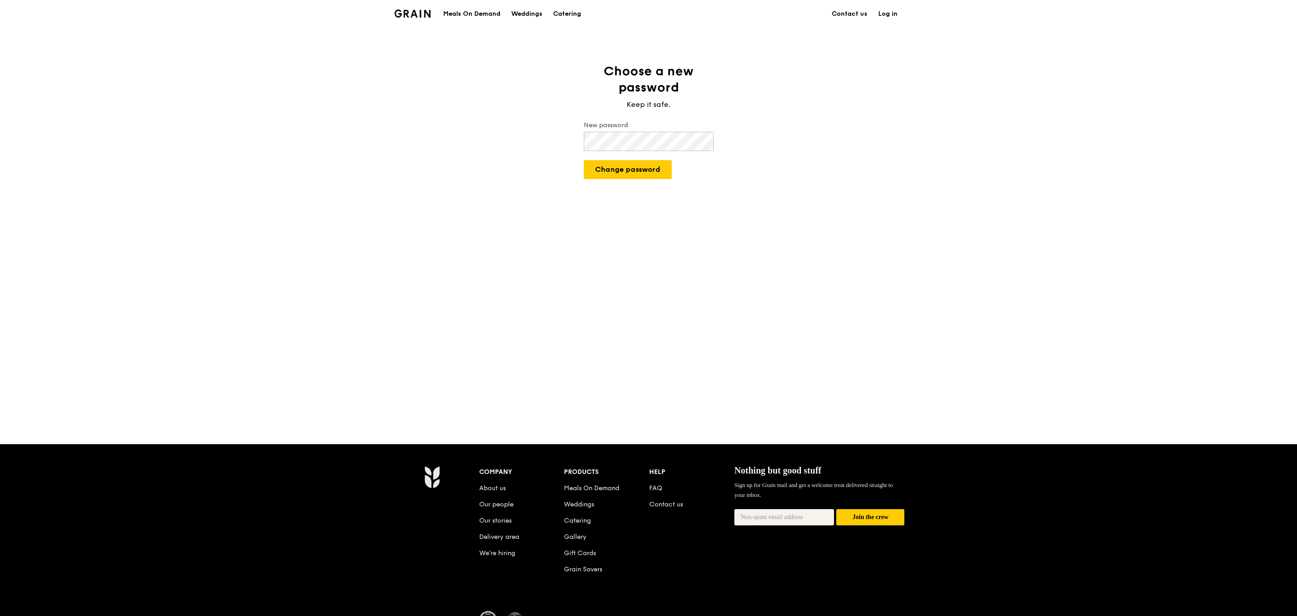
click at [584, 160] on button "Change password" at bounding box center [628, 169] width 88 height 19
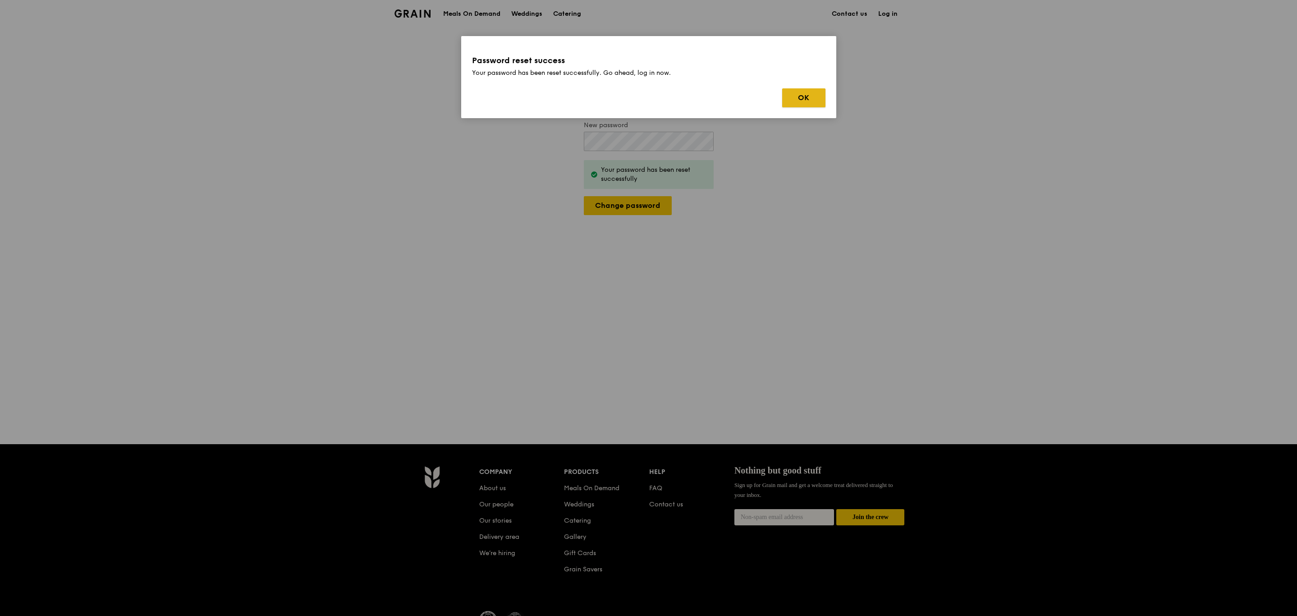
click at [821, 105] on button "OK" at bounding box center [803, 97] width 43 height 19
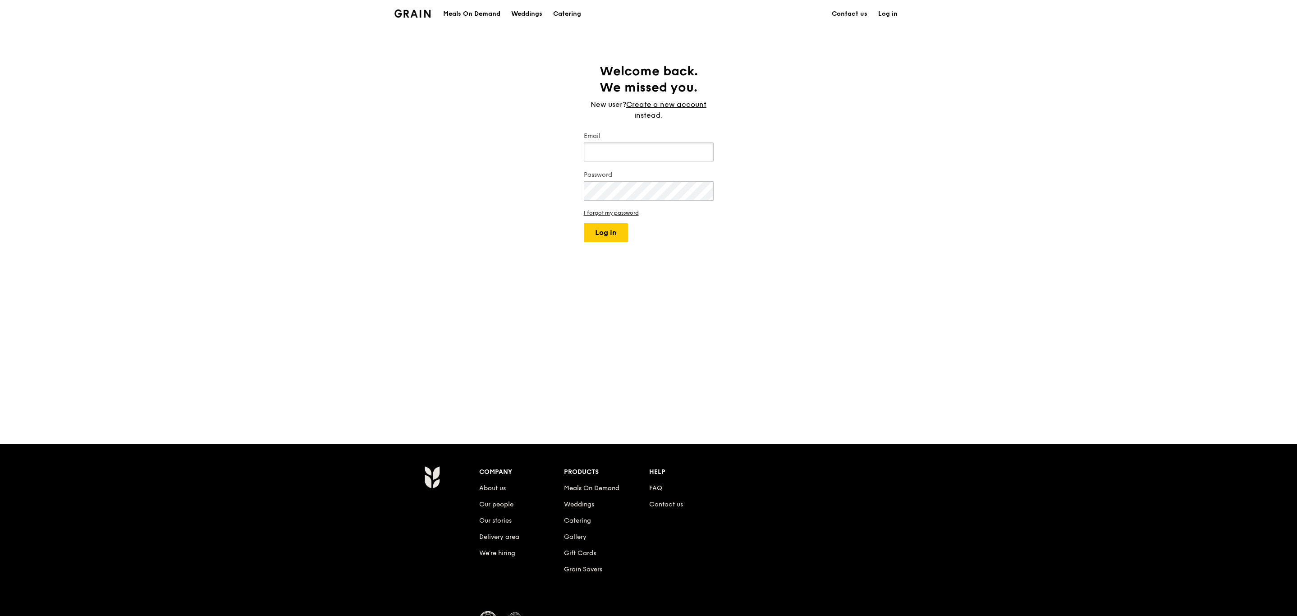
click at [688, 151] on input "Email" at bounding box center [649, 151] width 130 height 19
type input "[EMAIL_ADDRESS][PERSON_NAME][DOMAIN_NAME]"
click at [584, 223] on button "Log in" at bounding box center [606, 232] width 44 height 19
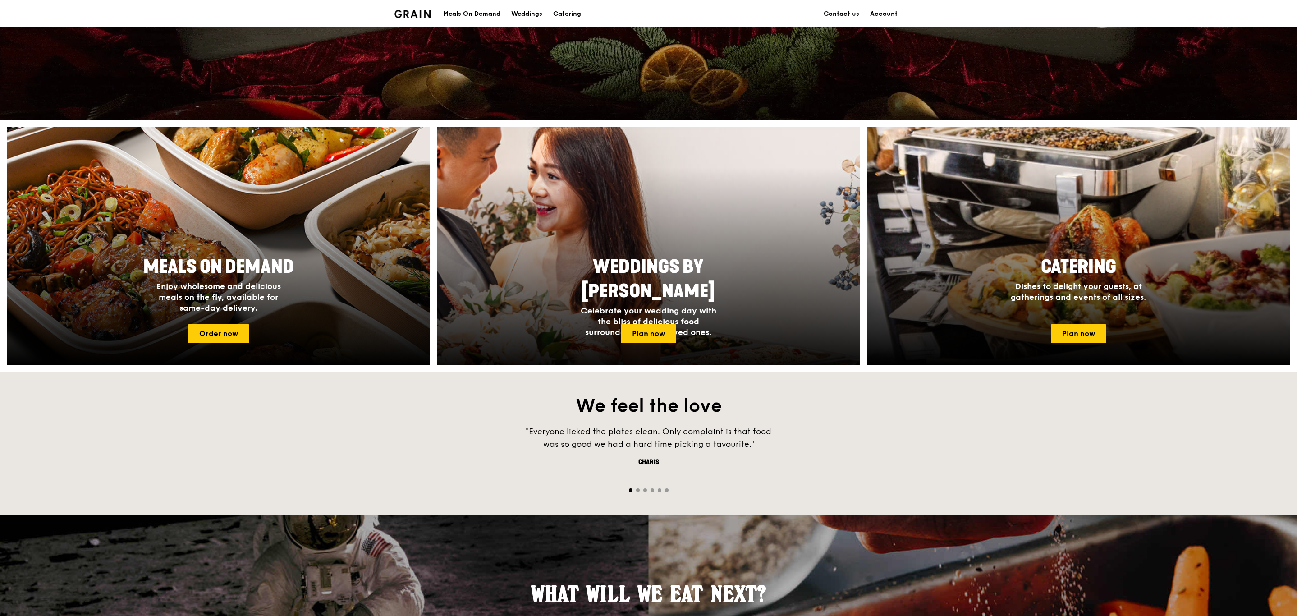
scroll to position [270, 0]
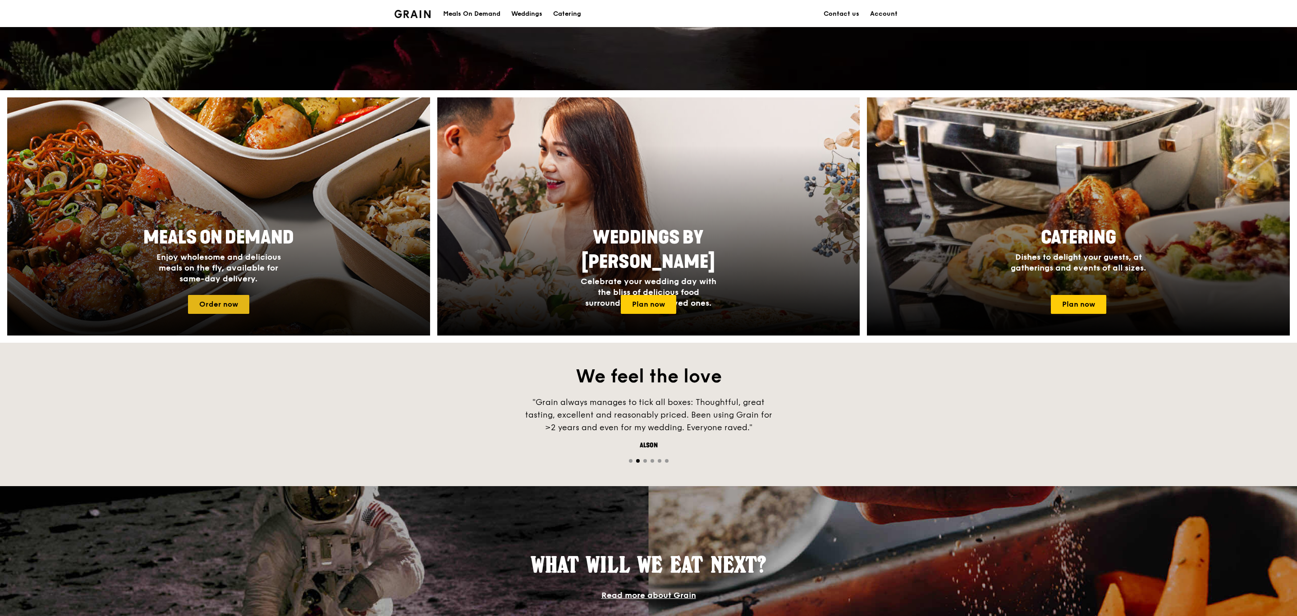
click at [233, 299] on link "Order now" at bounding box center [218, 304] width 61 height 19
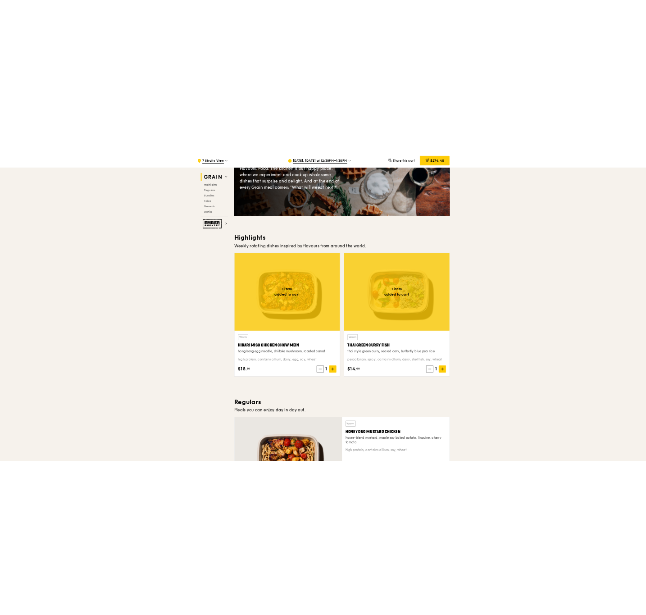
scroll to position [135, 0]
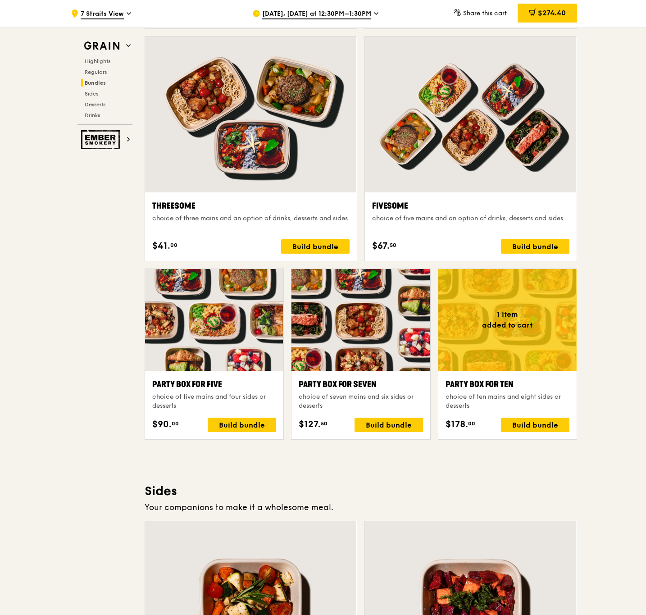
scroll to position [1555, 0]
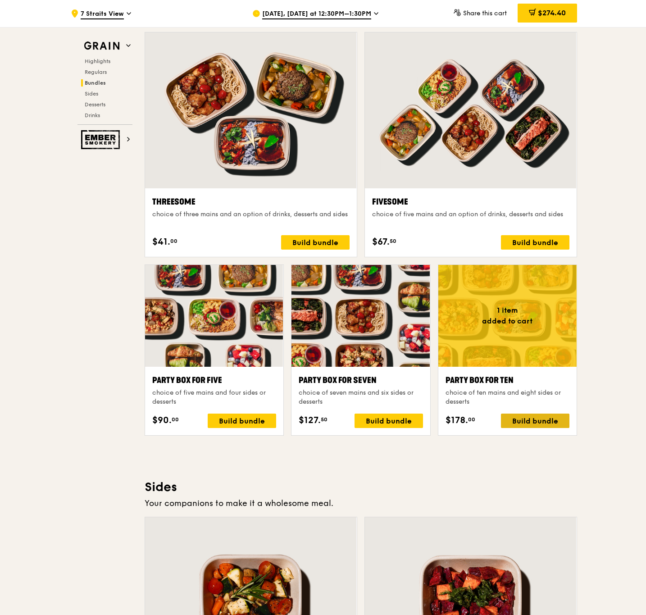
click at [540, 421] on div "Build bundle" at bounding box center [535, 421] width 69 height 14
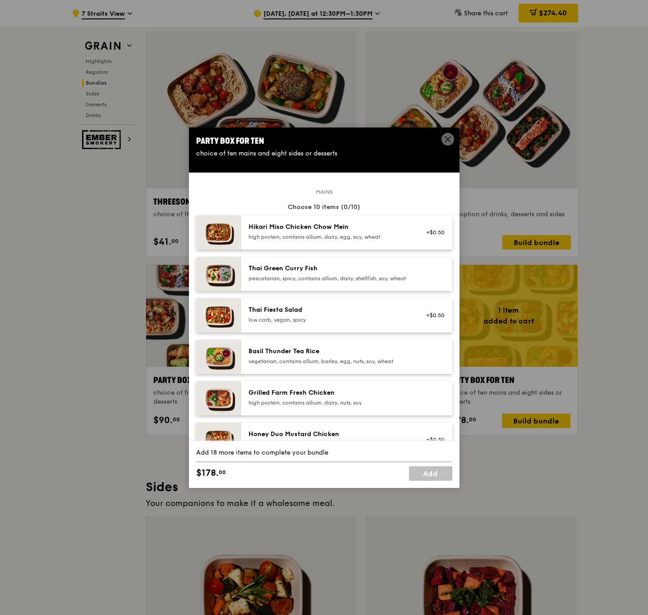
click at [444, 141] on icon at bounding box center [448, 139] width 8 height 8
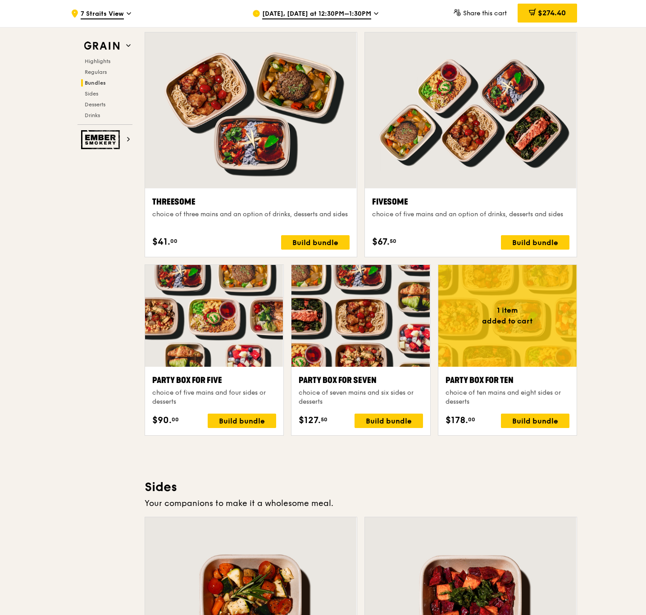
drag, startPoint x: 555, startPoint y: 4, endPoint x: 551, endPoint y: 8, distance: 5.7
click at [553, 7] on div "$274.40" at bounding box center [548, 13] width 60 height 19
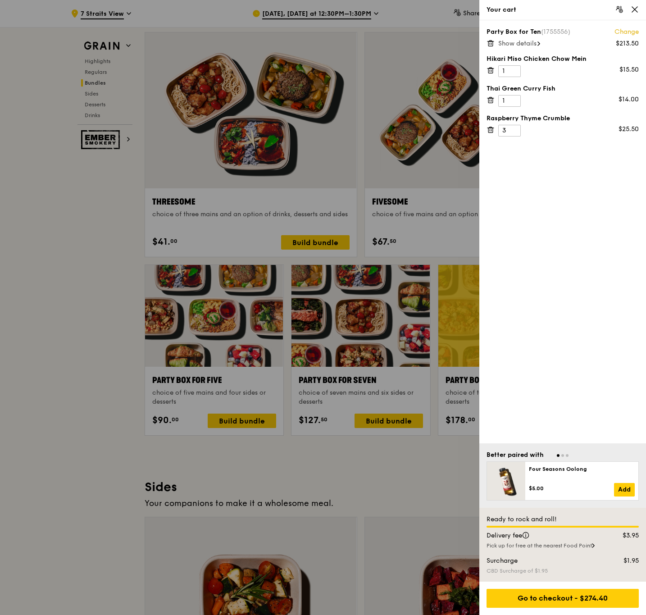
click at [540, 45] on icon at bounding box center [539, 44] width 2 height 4
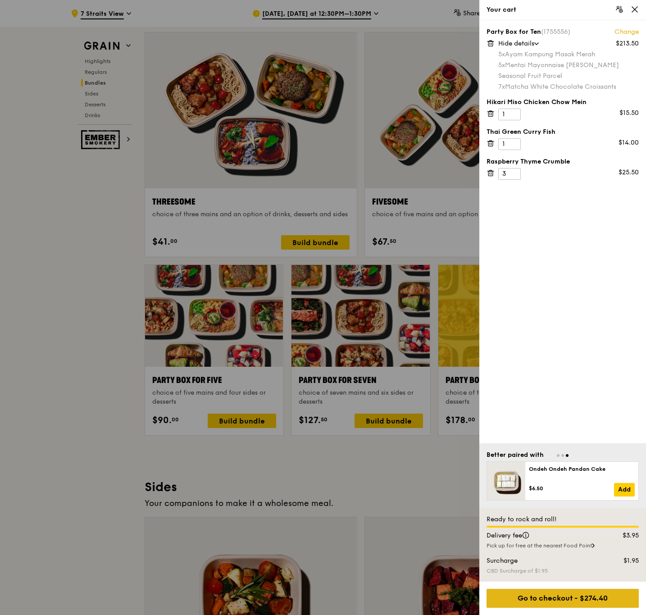
click at [587, 598] on div "Go to checkout - $274.40" at bounding box center [563, 598] width 152 height 19
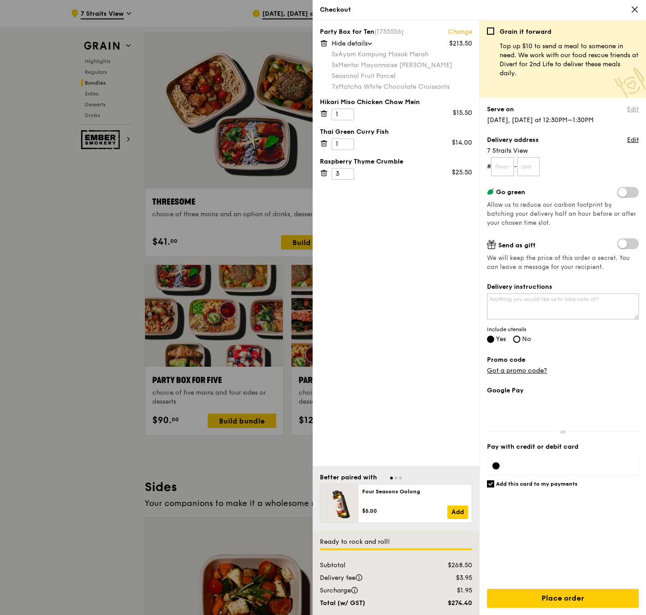
click at [636, 110] on link "Edit" at bounding box center [634, 109] width 12 height 9
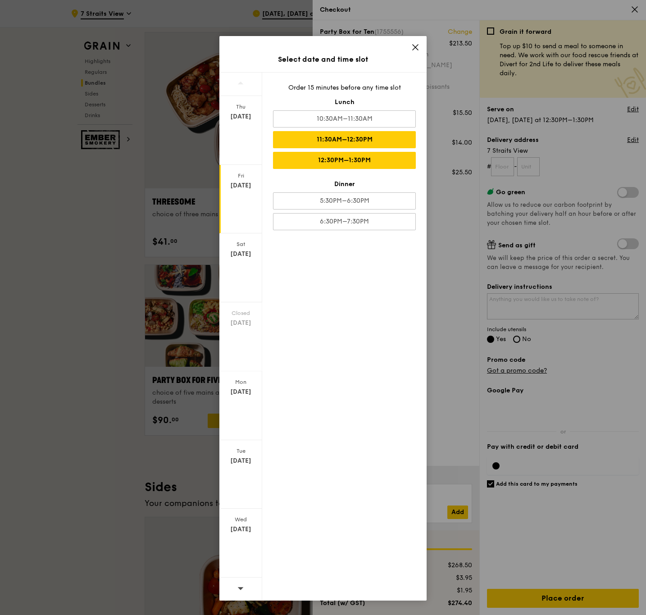
click at [344, 140] on div "11:30AM–12:30PM" at bounding box center [344, 139] width 143 height 17
click at [418, 50] on icon at bounding box center [415, 47] width 5 height 5
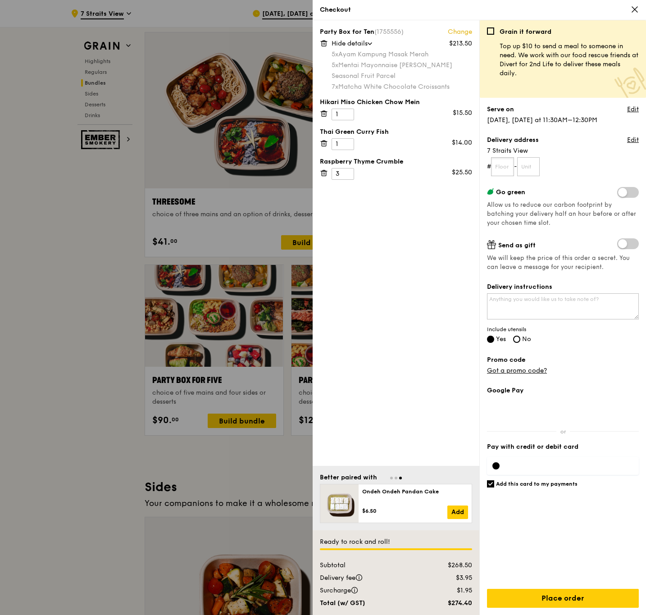
click at [511, 167] on input "text" at bounding box center [502, 166] width 23 height 19
type input "11"
click at [537, 164] on input "text" at bounding box center [529, 166] width 23 height 19
type input "00"
click at [583, 301] on textarea "Delivery instructions" at bounding box center [563, 306] width 152 height 26
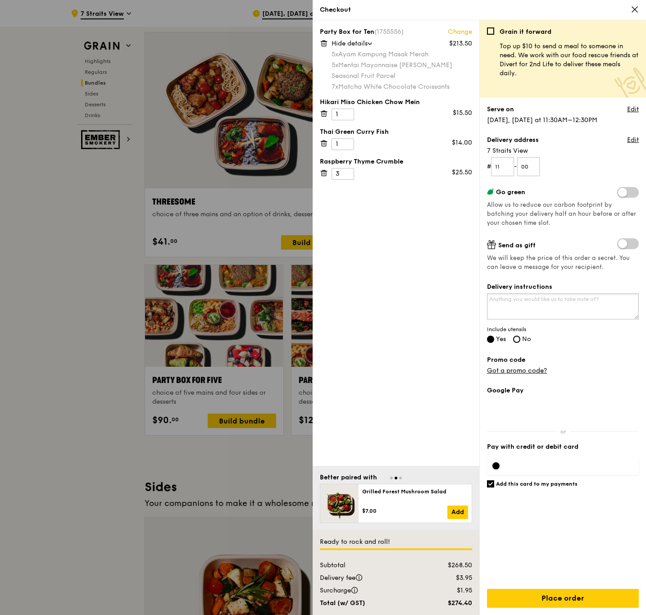
click at [606, 307] on textarea "Delivery instructions" at bounding box center [563, 306] width 152 height 26
type textarea "Please meet us at [GEOGRAPHIC_DATA]. Come up the escalator to L3 lobby and we w…"
click at [633, 6] on icon at bounding box center [635, 9] width 8 height 8
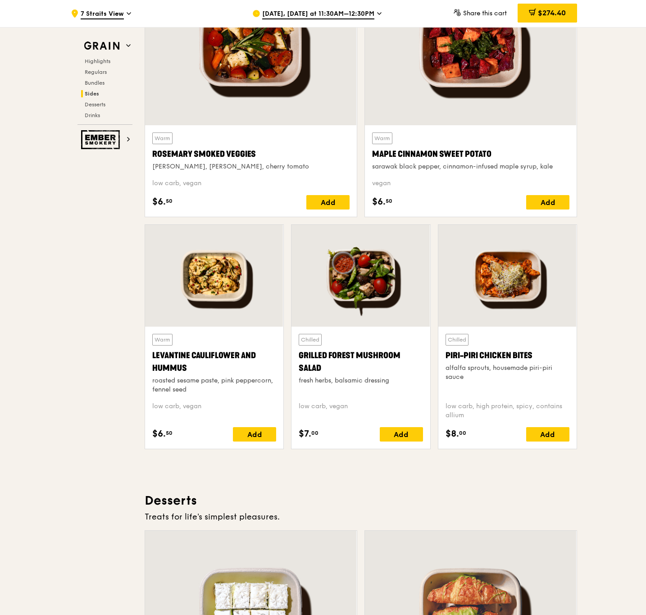
scroll to position [2029, 0]
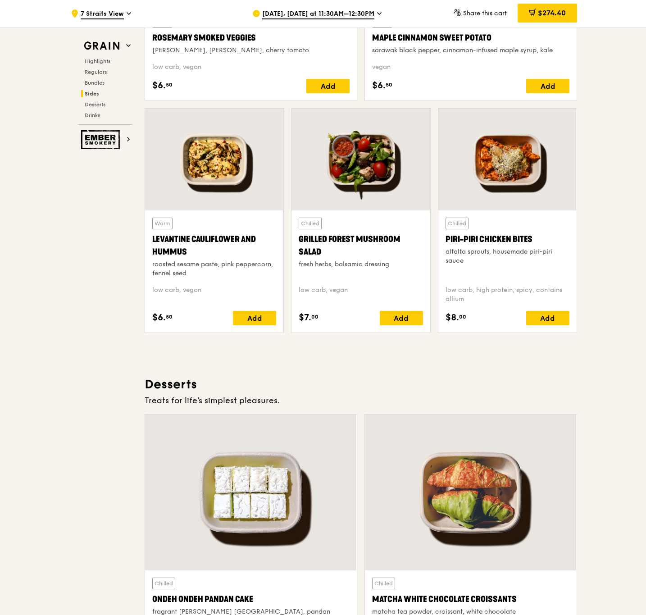
scroll to position [2502, 0]
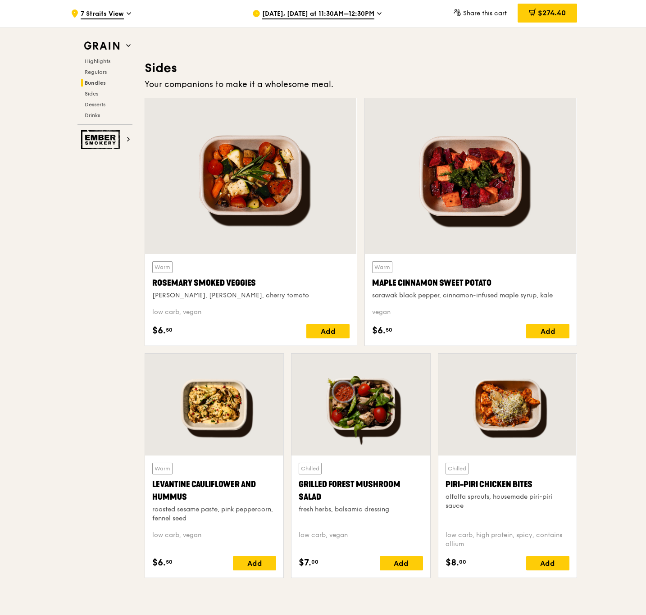
scroll to position [2029, 0]
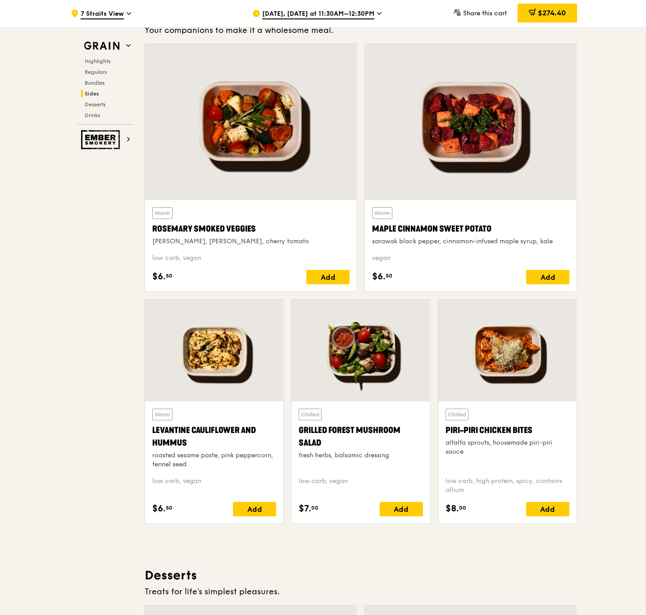
click at [377, 379] on div at bounding box center [361, 351] width 138 height 102
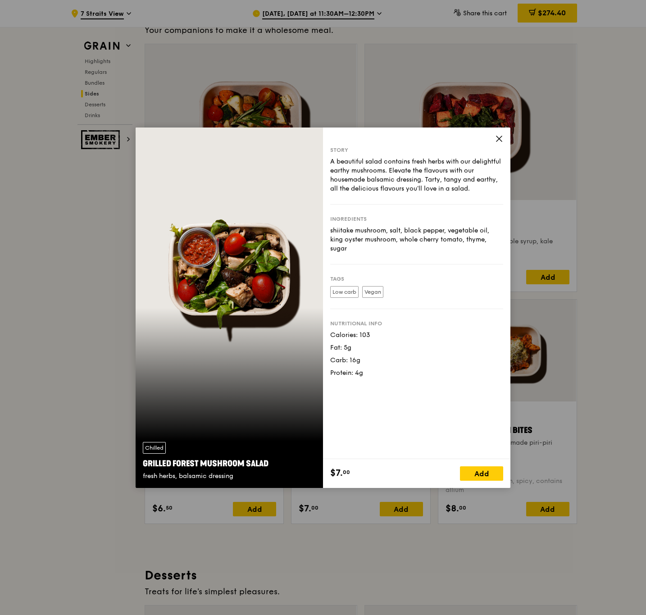
click at [495, 138] on icon at bounding box center [499, 139] width 8 height 8
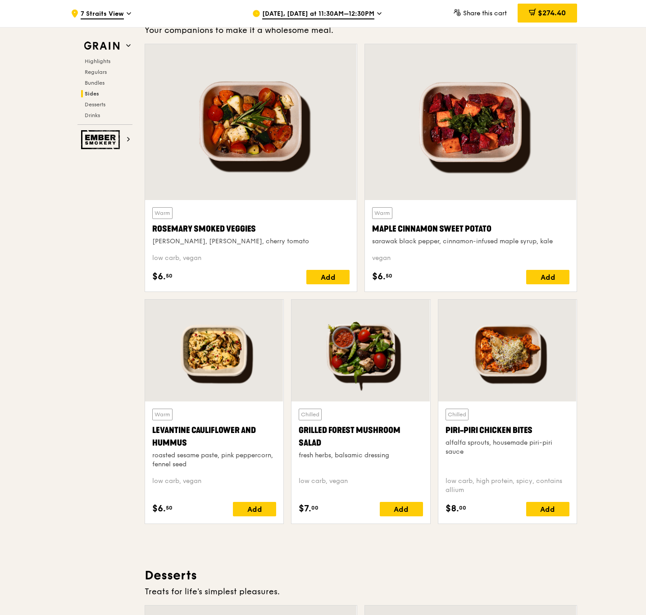
click at [257, 168] on div at bounding box center [251, 122] width 212 height 156
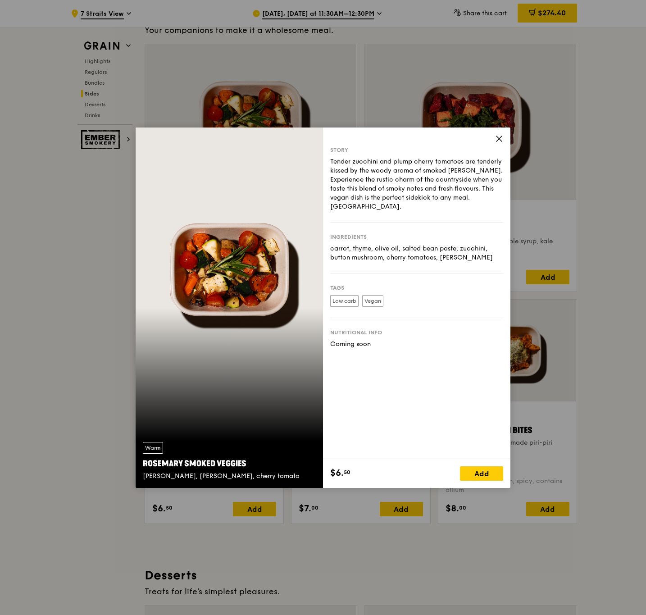
click at [501, 136] on icon at bounding box center [499, 139] width 8 height 8
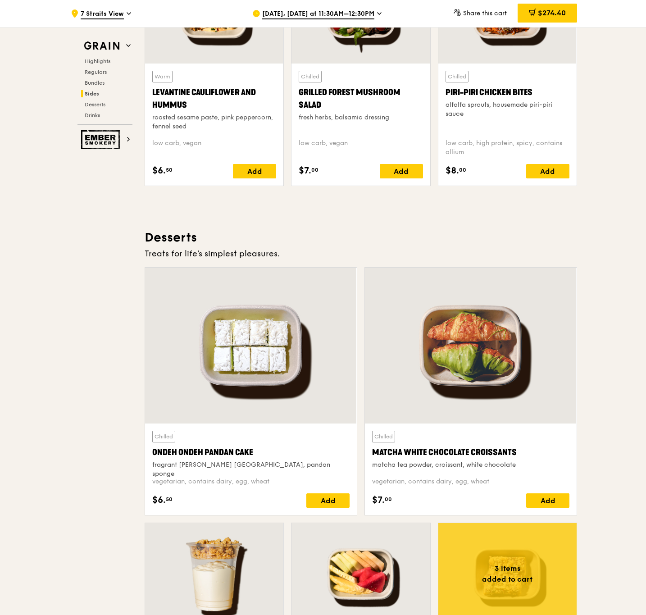
scroll to position [2637, 0]
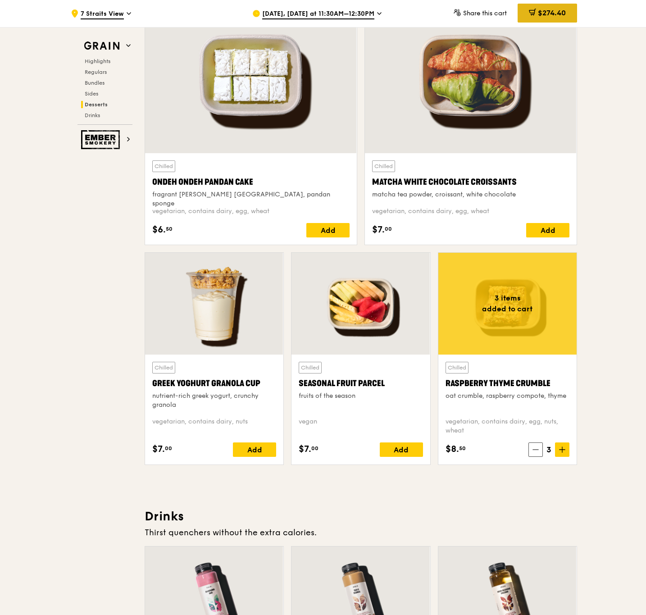
click at [544, 11] on span "$274.40" at bounding box center [552, 13] width 28 height 9
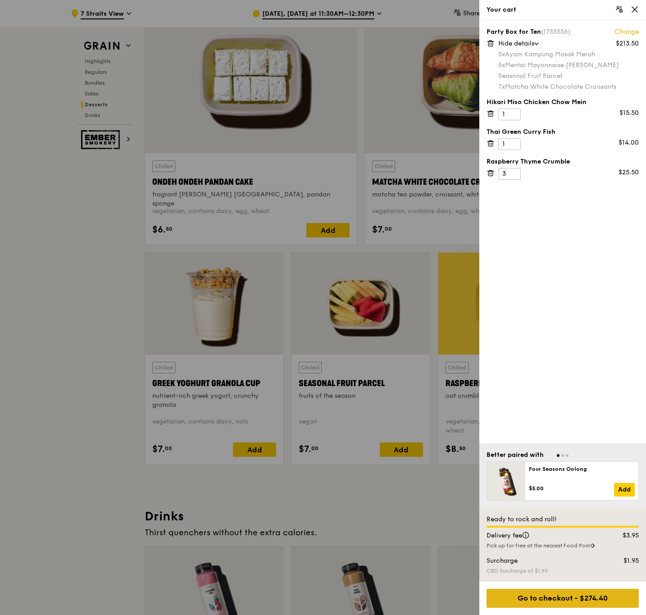
click at [601, 598] on div "Go to checkout - $274.40" at bounding box center [563, 598] width 152 height 19
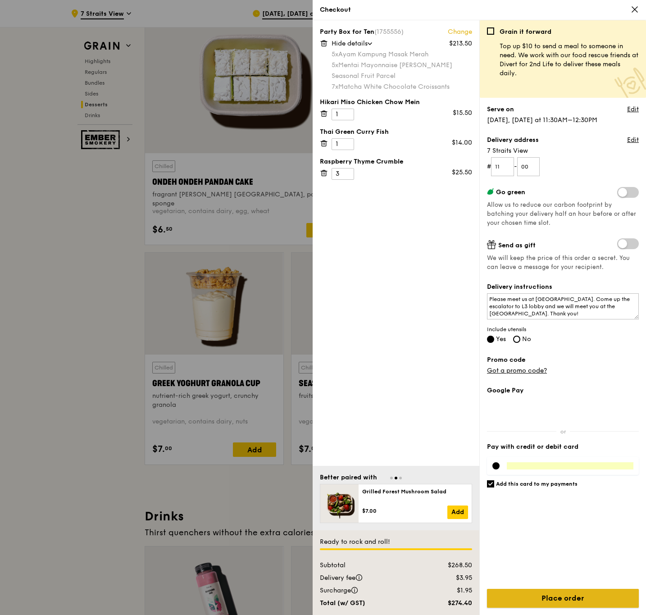
click at [595, 590] on input "Place order" at bounding box center [563, 598] width 152 height 19
click at [598, 596] on input "Place order" at bounding box center [563, 598] width 152 height 19
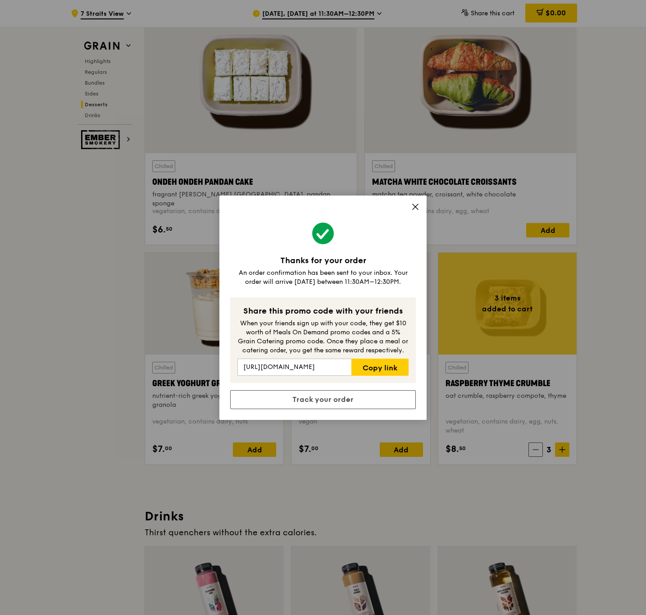
click at [413, 204] on icon at bounding box center [415, 206] width 5 height 5
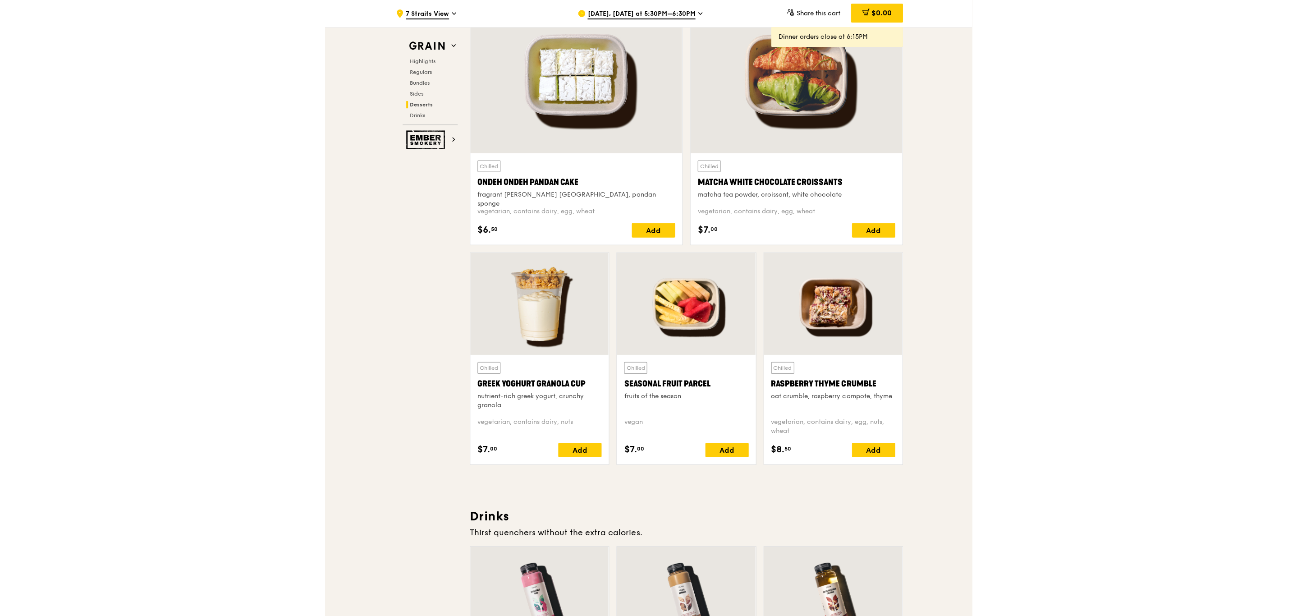
scroll to position [2636, 0]
